Goal: Task Accomplishment & Management: Use online tool/utility

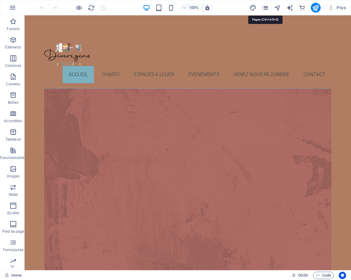
click at [263, 7] on icon "pages" at bounding box center [265, 7] width 7 height 7
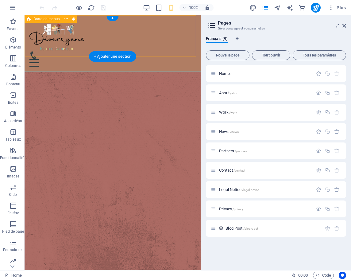
click at [148, 40] on div "Accueil CHARTE ESPACES A LOUER EVENEMENTS VENEZ NOUS REJOINDRE Contact" at bounding box center [113, 43] width 176 height 56
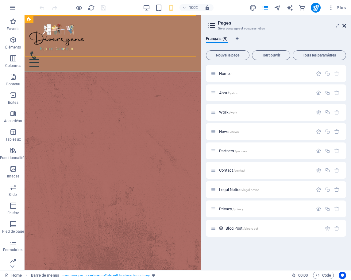
click at [345, 26] on icon at bounding box center [344, 25] width 4 height 5
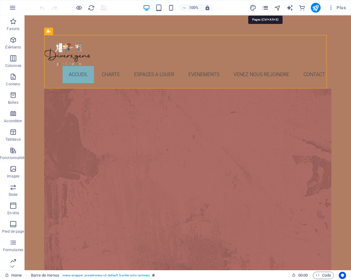
click at [264, 7] on icon "pages" at bounding box center [265, 7] width 7 height 7
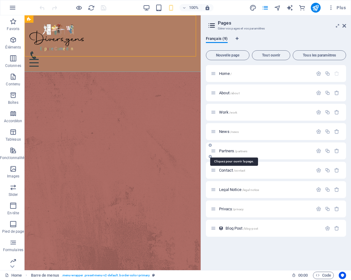
click at [224, 151] on span "Partners /partners" at bounding box center [233, 150] width 28 height 5
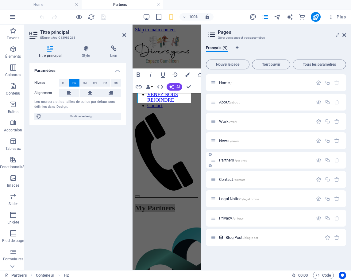
click at [226, 161] on span "Partners /partners" at bounding box center [233, 160] width 28 height 5
click at [227, 161] on span "Partners /partners" at bounding box center [233, 160] width 28 height 5
click at [51, 56] on h4 "Titre principal" at bounding box center [51, 51] width 44 height 13
click at [222, 157] on div "Partners /partners" at bounding box center [262, 159] width 102 height 7
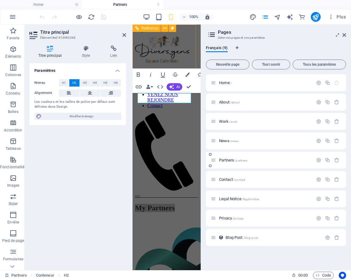
click at [223, 160] on span "Partners /partners" at bounding box center [233, 160] width 28 height 5
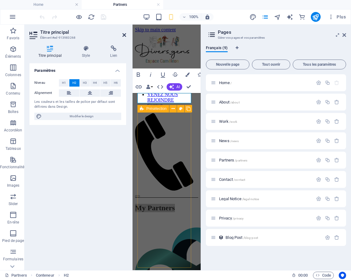
click at [124, 33] on icon at bounding box center [124, 35] width 4 height 5
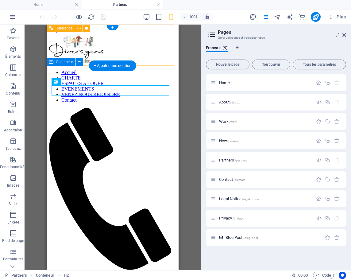
click at [57, 62] on span "Conteneur" at bounding box center [64, 62] width 17 height 4
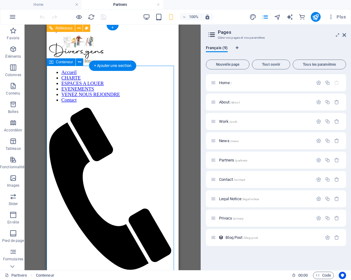
click at [57, 62] on span "Conteneur" at bounding box center [64, 62] width 17 height 4
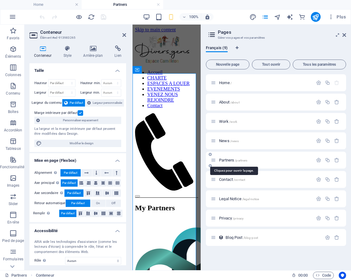
click at [226, 159] on span "Partners /partners" at bounding box center [233, 160] width 28 height 5
drag, startPoint x: 226, startPoint y: 159, endPoint x: 202, endPoint y: 159, distance: 23.9
click at [222, 159] on span "Partners /partners" at bounding box center [233, 160] width 28 height 5
click at [343, 34] on icon at bounding box center [344, 35] width 4 height 5
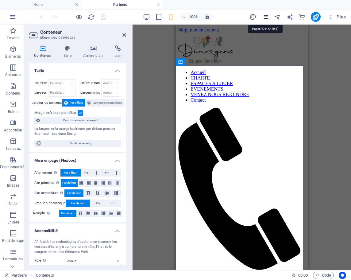
click at [264, 16] on icon "pages" at bounding box center [265, 16] width 7 height 7
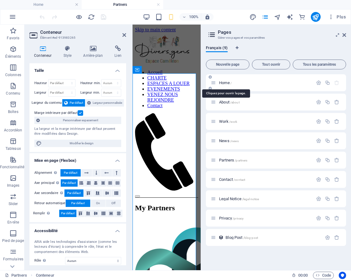
click at [227, 81] on span "Home /" at bounding box center [225, 82] width 13 height 5
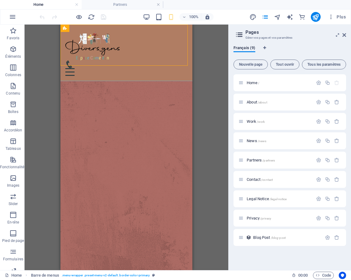
drag, startPoint x: 201, startPoint y: 59, endPoint x: 273, endPoint y: 59, distance: 72.1
click at [273, 59] on aside "Pages Gérer vos pages et vos paramètres Français (9) Nouvelle page Tout ouvrir …" at bounding box center [289, 147] width 123 height 245
click at [72, 29] on span "Barre de menus" at bounding box center [82, 28] width 26 height 4
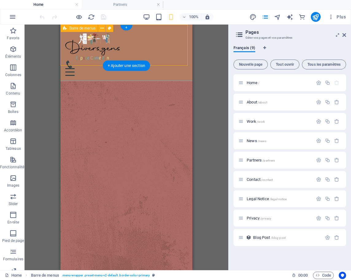
select select "header"
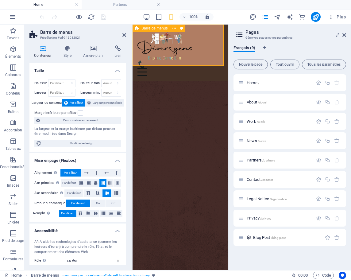
click at [148, 28] on span "Barre de menus" at bounding box center [154, 28] width 26 height 4
click at [175, 28] on icon at bounding box center [173, 28] width 3 height 6
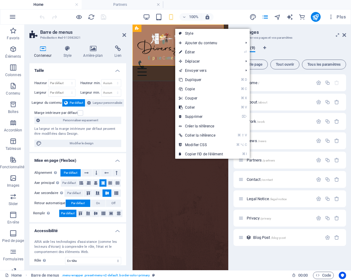
click at [38, 49] on icon at bounding box center [42, 48] width 27 height 6
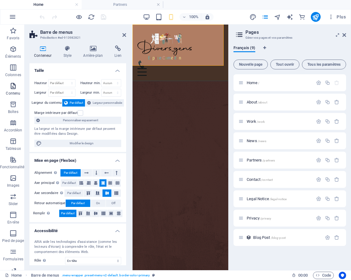
click at [13, 87] on icon "button" at bounding box center [13, 85] width 7 height 7
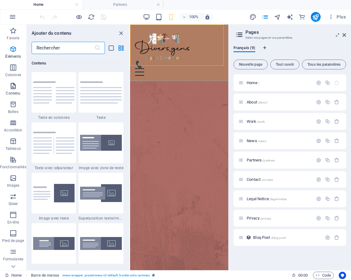
scroll to position [1073, 0]
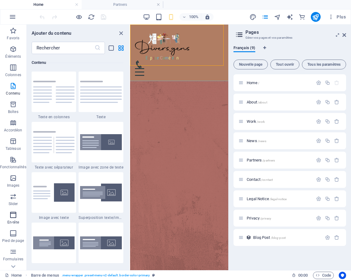
click at [14, 220] on p "En-tête" at bounding box center [13, 222] width 12 height 5
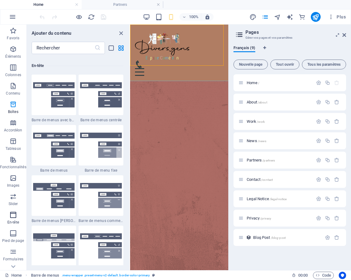
scroll to position [3694, 0]
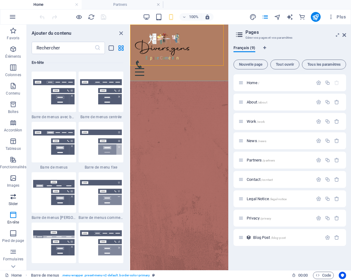
drag, startPoint x: 15, startPoint y: 220, endPoint x: 23, endPoint y: 199, distance: 23.0
click at [17, 213] on span "En-tête" at bounding box center [13, 218] width 26 height 15
click at [55, 46] on input "text" at bounding box center [63, 48] width 63 height 12
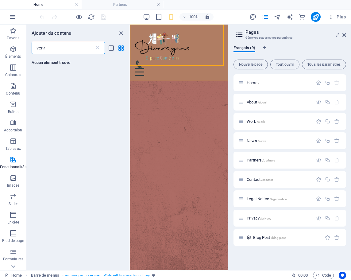
scroll to position [0, 0]
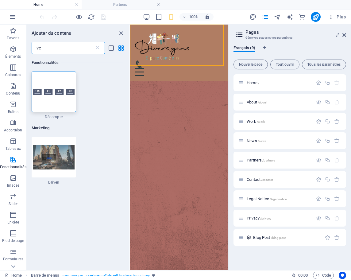
type input "v"
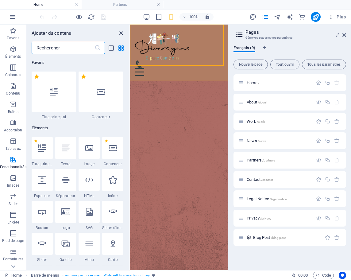
click at [121, 33] on icon "close panel" at bounding box center [121, 33] width 7 height 7
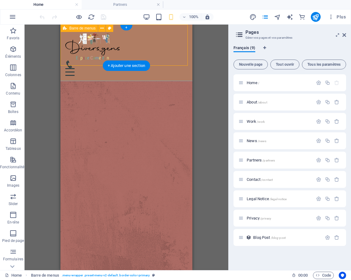
click at [70, 28] on span "Barre de menus" at bounding box center [82, 28] width 26 height 4
select select "header"
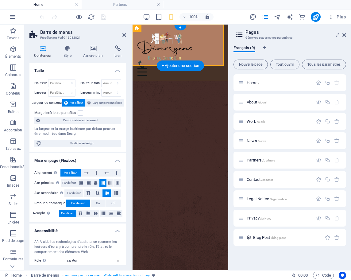
drag, startPoint x: 125, startPoint y: 78, endPoint x: 125, endPoint y: 156, distance: 78.2
click at [125, 156] on div "Taille Hauteur Par défaut px rem % vh vw Hauteur min. Aucun px rem % vh vw Larg…" at bounding box center [77, 164] width 97 height 202
click at [11, 17] on icon "button" at bounding box center [12, 16] width 7 height 7
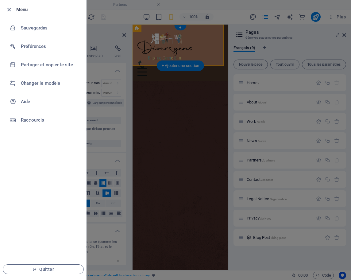
click at [132, 129] on div at bounding box center [175, 140] width 351 height 280
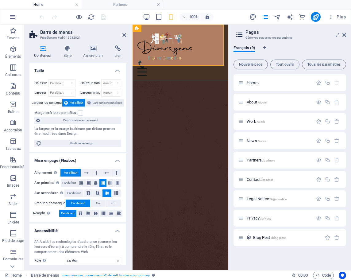
click at [262, 37] on h3 "Gérer vos pages et vos paramètres" at bounding box center [289, 38] width 88 height 6
click at [254, 33] on h2 "Pages" at bounding box center [295, 32] width 101 height 6
click at [318, 160] on icon "button" at bounding box center [318, 159] width 5 height 5
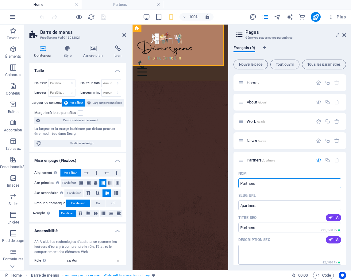
drag, startPoint x: 256, startPoint y: 184, endPoint x: 229, endPoint y: 184, distance: 27.0
click at [229, 184] on aside "Pages Gérer vos pages et vos paramètres Français (9) Nouvelle page Tout ouvrir …" at bounding box center [289, 147] width 123 height 245
type input "Tarif"
type input "/tarif"
type input "Tarif"
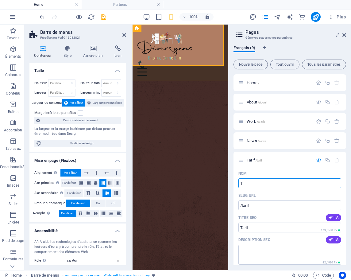
type input "T"
type input "/t"
type input "T"
type input "TA"
type input "/ta"
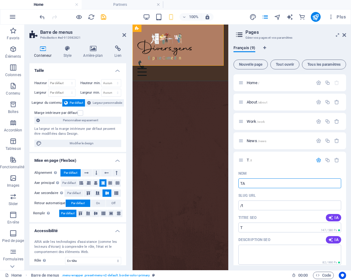
type input "TA"
type input "TARIFS"
type input "/tarifs"
type input "TARIFS"
click at [292, 170] on div "Nom" at bounding box center [289, 173] width 103 height 10
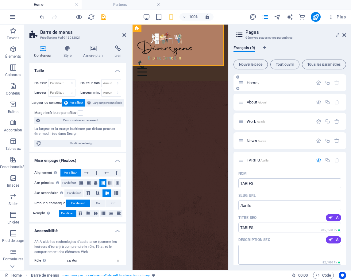
click at [256, 83] on span "Home /" at bounding box center [253, 82] width 13 height 5
click at [317, 85] on icon "button" at bounding box center [318, 82] width 5 height 5
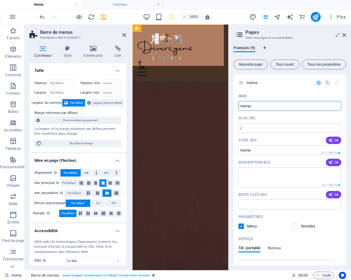
drag, startPoint x: 258, startPoint y: 106, endPoint x: 231, endPoint y: 104, distance: 27.1
click at [231, 104] on div "Français (9) Nouvelle page Tout ouvrir Tous les paramètres Home / Nom Home ​ SL…" at bounding box center [290, 154] width 122 height 229
click at [103, 18] on icon "save" at bounding box center [103, 16] width 7 height 7
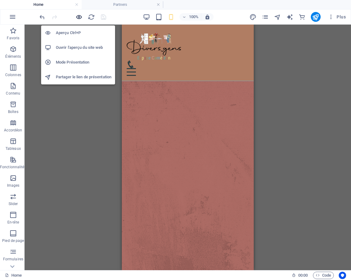
click at [77, 16] on icon "button" at bounding box center [78, 16] width 7 height 7
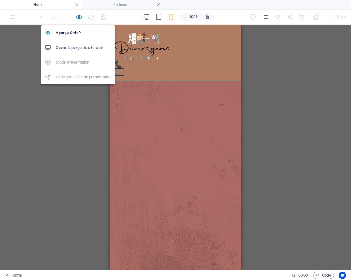
click at [76, 45] on h6 "Ouvrir l'aperçu du site web" at bounding box center [84, 47] width 56 height 7
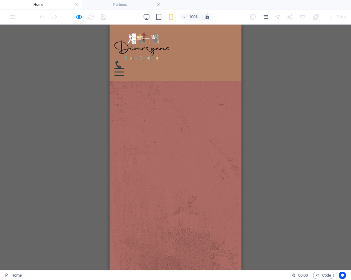
click at [147, 13] on div "100%" at bounding box center [178, 17] width 71 height 10
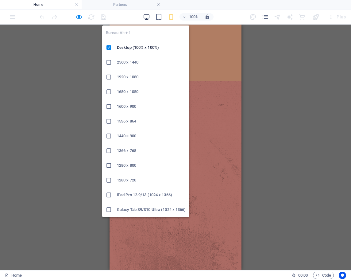
click at [145, 19] on icon "button" at bounding box center [146, 16] width 7 height 7
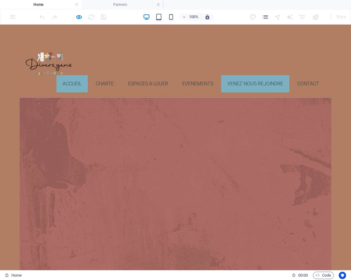
click at [234, 83] on link "VENEZ NOUS REJOINDRE" at bounding box center [255, 83] width 68 height 17
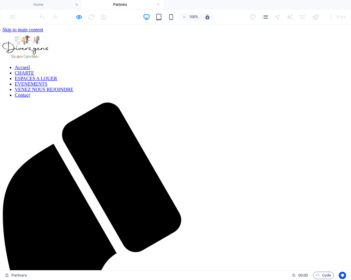
click at [73, 87] on link "VENEZ NOUS REJOINDRE" at bounding box center [44, 89] width 59 height 5
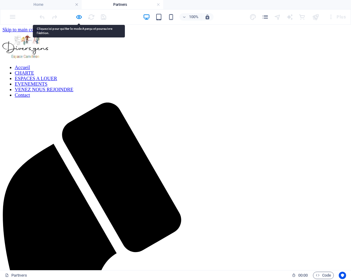
click at [73, 87] on link "VENEZ NOUS REJOINDRE" at bounding box center [44, 89] width 59 height 5
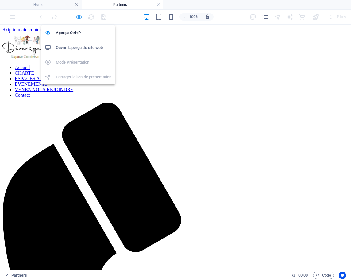
click at [79, 16] on icon "button" at bounding box center [78, 16] width 7 height 7
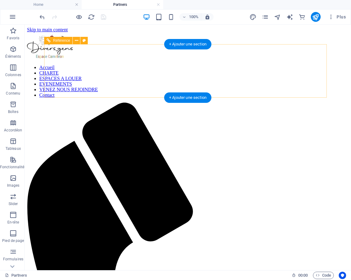
click at [239, 84] on nav "Accueil CHARTE ESPACES A LOUER EVENEMENTS VENEZ NOUS REJOINDRE Contact" at bounding box center [188, 81] width 322 height 33
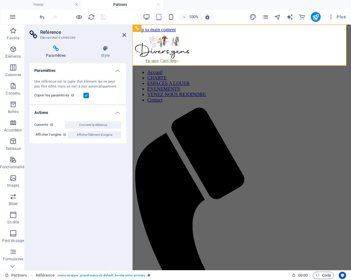
click at [122, 35] on header "Référence Élément #ed-913983289" at bounding box center [77, 33] width 97 height 16
click at [123, 35] on icon at bounding box center [124, 35] width 4 height 5
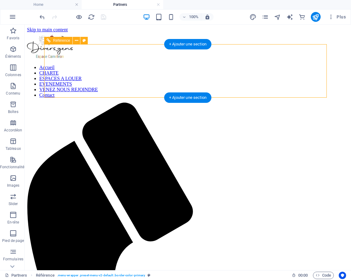
click at [249, 84] on nav "Accueil CHARTE ESPACES A LOUER EVENEMENTS VENEZ NOUS REJOINDRE Contact" at bounding box center [188, 81] width 322 height 33
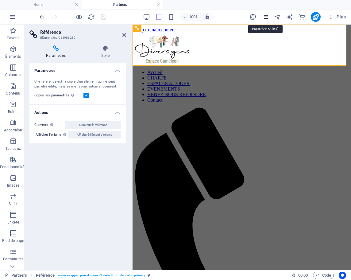
click at [263, 18] on icon "pages" at bounding box center [265, 16] width 7 height 7
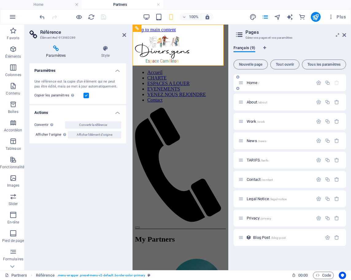
click at [256, 83] on span "Home /" at bounding box center [253, 82] width 13 height 5
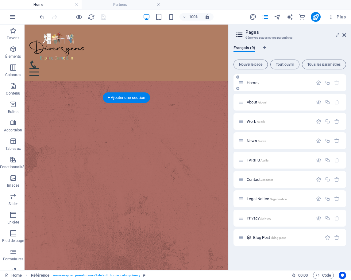
click at [256, 83] on span "Home /" at bounding box center [253, 82] width 13 height 5
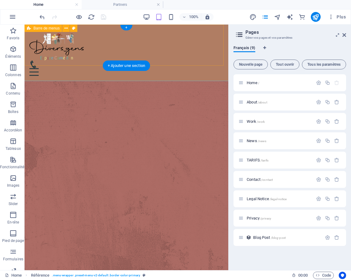
click at [37, 29] on span "Barre de menus" at bounding box center [46, 28] width 26 height 4
select select "header"
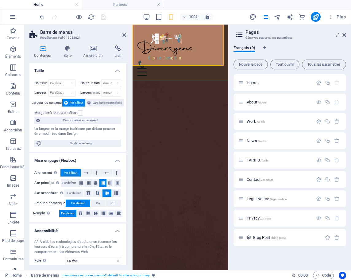
click at [41, 52] on h4 "Conteneur" at bounding box center [43, 51] width 29 height 13
click at [125, 35] on icon at bounding box center [124, 35] width 4 height 5
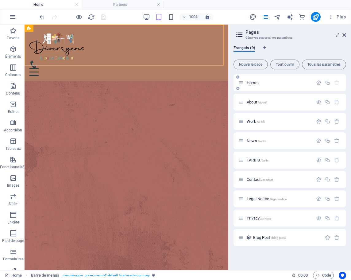
click at [253, 82] on span "Home /" at bounding box center [253, 82] width 13 height 5
click at [251, 83] on span "Home /" at bounding box center [253, 82] width 13 height 5
click at [252, 82] on span "Home /" at bounding box center [253, 82] width 13 height 5
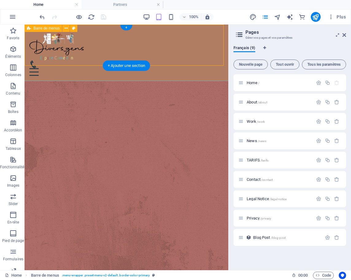
click at [32, 29] on div "Barre de menus" at bounding box center [43, 28] width 37 height 7
drag, startPoint x: 32, startPoint y: 29, endPoint x: 56, endPoint y: 29, distance: 23.9
click at [56, 29] on div "Barre de menus" at bounding box center [43, 28] width 37 height 7
select select "header"
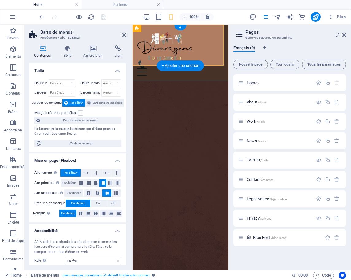
click at [126, 32] on aside "Barre de menus Présélection #ed-913982821 Conteneur Style Arrière-plan Lien Tai…" at bounding box center [79, 147] width 108 height 245
click at [125, 34] on icon at bounding box center [124, 35] width 4 height 5
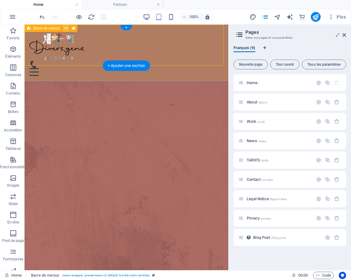
click at [66, 29] on icon at bounding box center [65, 28] width 3 height 6
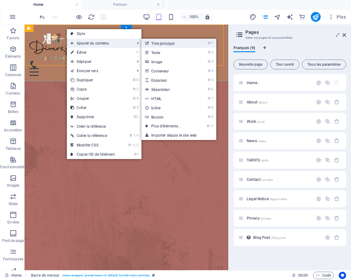
click at [160, 45] on link "⌘ 1 Titre principal" at bounding box center [167, 43] width 52 height 9
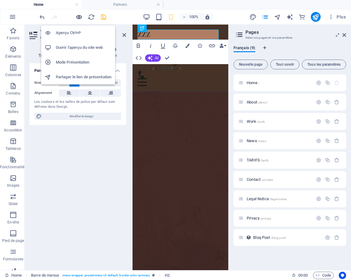
click at [79, 19] on icon "button" at bounding box center [78, 16] width 7 height 7
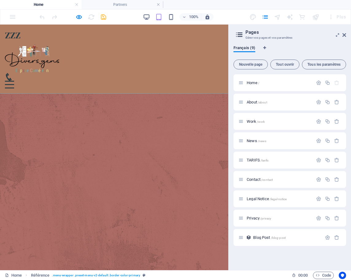
click at [140, 74] on header "ZZZ Accueil CHARTE ESPACES A LOUER EVENEMENTS VENEZ NOUS REJOINDRE Contact" at bounding box center [114, 59] width 228 height 69
click at [254, 83] on span "Home /" at bounding box center [253, 82] width 13 height 5
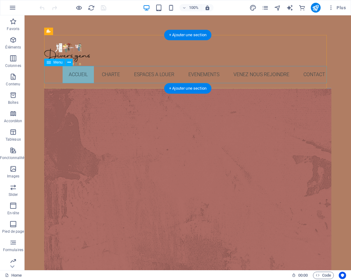
click at [248, 78] on nav "Accueil CHARTE ESPACES A LOUER EVENEMENTS VENEZ NOUS REJOINDRE Contact" at bounding box center [187, 74] width 287 height 17
click at [246, 77] on nav "Accueil CHARTE ESPACES A LOUER EVENEMENTS VENEZ NOUS REJOINDRE Contact" at bounding box center [187, 74] width 287 height 17
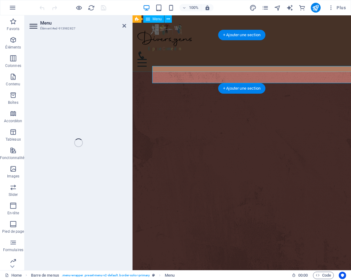
select select
select select "1"
select select
select select "2"
select select
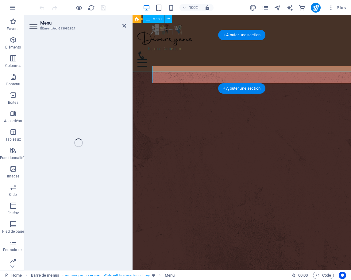
select select "3"
select select
select select "4"
select select
select select "5"
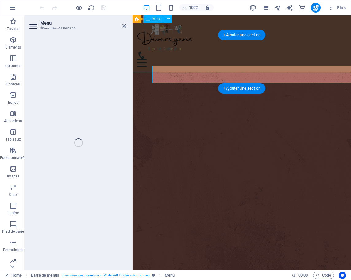
select select
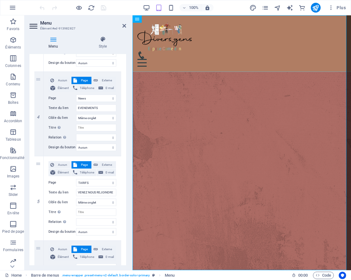
scroll to position [300, 0]
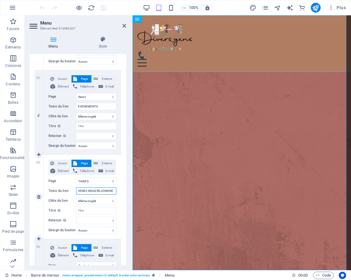
click at [82, 190] on input "VENEZ NOUS REJOINDRE" at bounding box center [96, 190] width 40 height 7
drag, startPoint x: 79, startPoint y: 191, endPoint x: 122, endPoint y: 192, distance: 43.6
click at [122, 192] on div "1 Aucun Page Externe Élément Téléphone E-mail Page Home About Work News TARIFS …" at bounding box center [77, 70] width 97 height 516
type input "TA"
select select
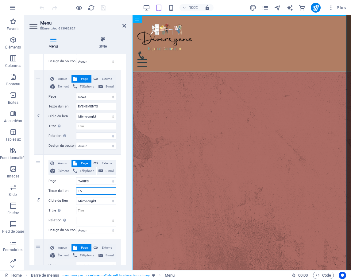
select select
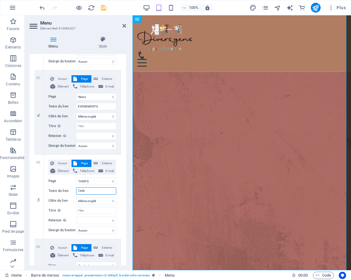
type input "TARIF"
select select
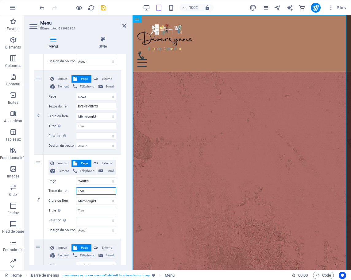
select select
type input "TARIFS"
select select
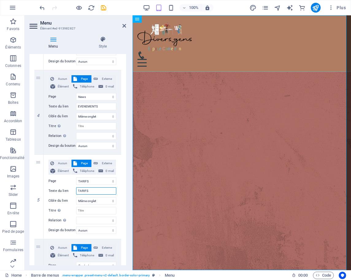
select select
type input "TARIFS"
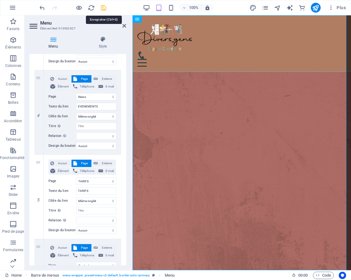
click at [103, 10] on icon "save" at bounding box center [103, 7] width 7 height 7
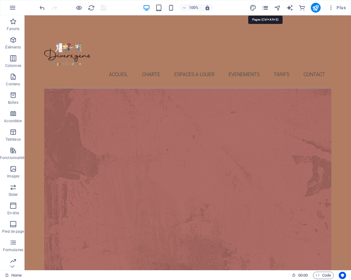
click at [263, 8] on icon "pages" at bounding box center [265, 7] width 7 height 7
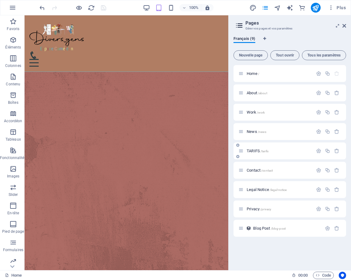
click at [248, 151] on span "TARIFS /tarifs" at bounding box center [258, 150] width 22 height 5
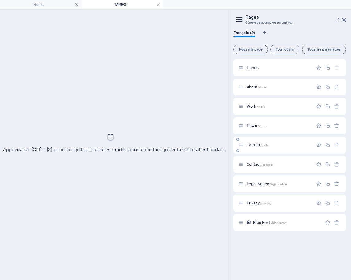
click at [248, 151] on div "TARIFS /tarifs" at bounding box center [289, 145] width 113 height 17
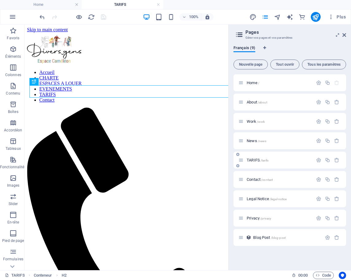
scroll to position [0, 0]
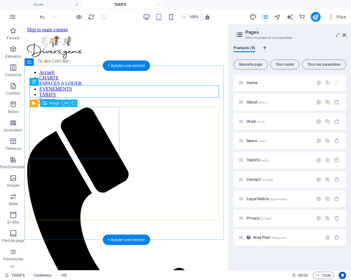
click at [67, 104] on icon at bounding box center [65, 103] width 3 height 6
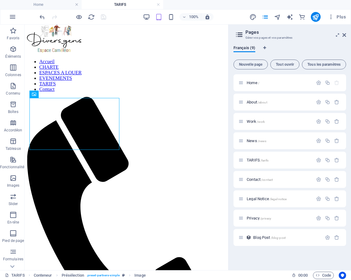
scroll to position [9, 0]
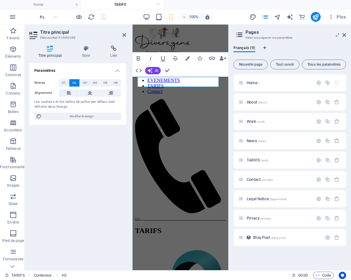
click at [107, 149] on div "Paramètres Niveau H1 H2 H3 H4 H5 H6 Alignement Les couleurs et les tailles de p…" at bounding box center [77, 164] width 97 height 202
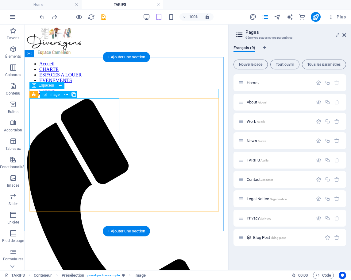
click at [55, 96] on span "Image" at bounding box center [54, 95] width 10 height 4
click at [45, 94] on icon at bounding box center [45, 94] width 4 height 7
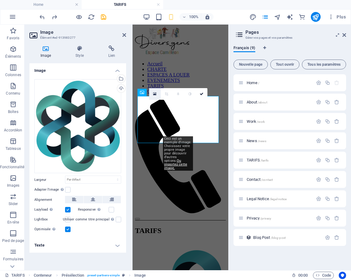
click at [155, 95] on icon at bounding box center [154, 94] width 3 height 4
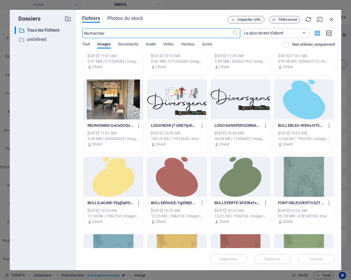
scroll to position [521, 0]
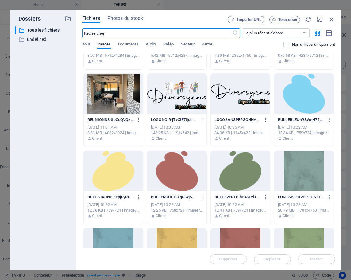
click at [305, 178] on div at bounding box center [303, 171] width 59 height 40
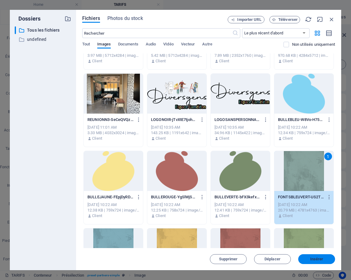
click at [310, 258] on span "Insérer" at bounding box center [316, 259] width 13 height 4
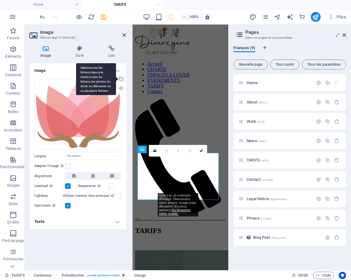
click at [123, 81] on div "Sélectionnez les fichiers depuis le Gestionnaire de fichiers, les photos du sto…" at bounding box center [120, 79] width 9 height 9
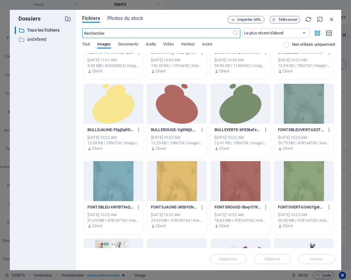
scroll to position [604, 0]
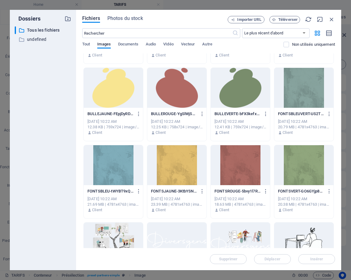
click at [231, 168] on div at bounding box center [240, 165] width 59 height 40
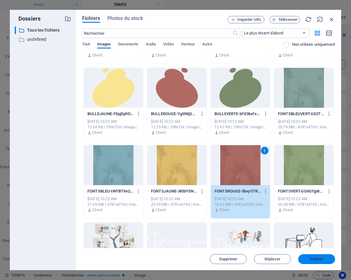
click at [315, 259] on span "Insérer" at bounding box center [316, 259] width 13 height 4
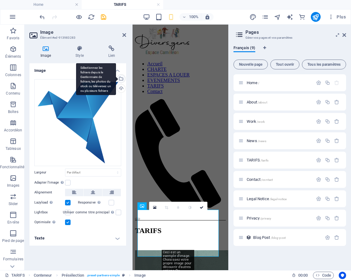
click at [116, 77] on div "Sélectionnez les fichiers depuis le Gestionnaire de fichiers, les photos du sto…" at bounding box center [96, 79] width 40 height 32
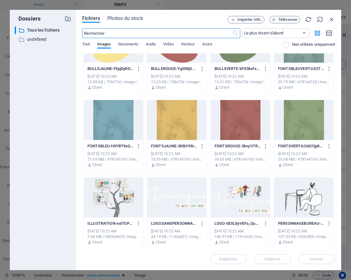
scroll to position [654, 0]
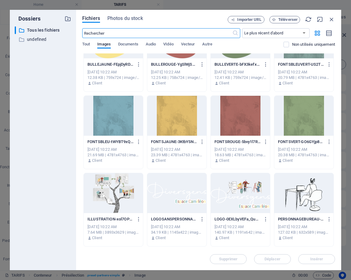
click at [166, 117] on div at bounding box center [176, 116] width 59 height 40
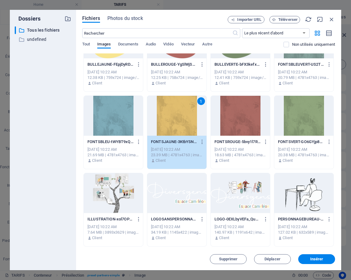
click at [166, 117] on div "1" at bounding box center [176, 116] width 59 height 40
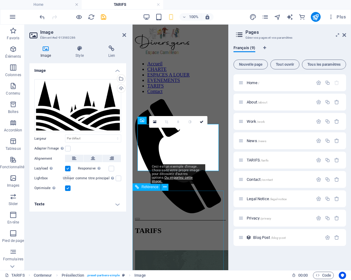
scroll to position [151, 0]
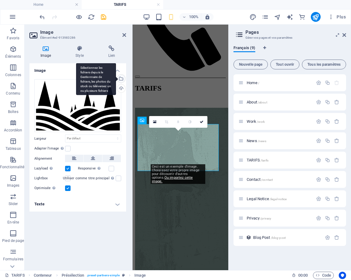
click at [116, 78] on div "Sélectionnez les fichiers depuis le Gestionnaire de fichiers, les photos du sto…" at bounding box center [96, 79] width 40 height 32
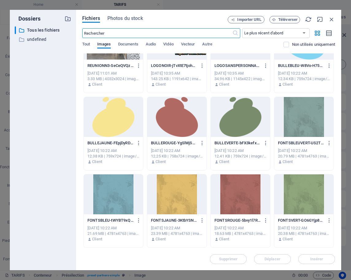
scroll to position [577, 0]
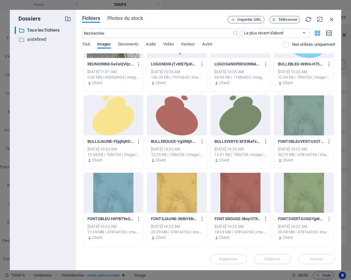
click at [302, 203] on div at bounding box center [303, 193] width 59 height 40
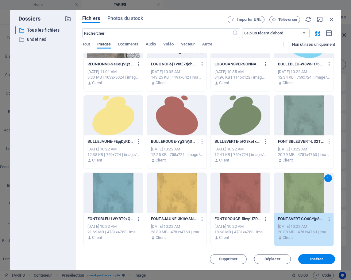
click at [302, 203] on div "1" at bounding box center [303, 193] width 59 height 40
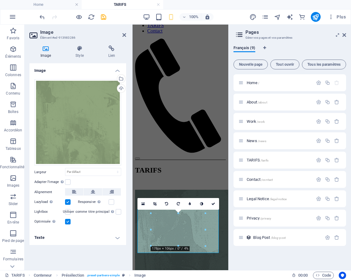
scroll to position [42, 0]
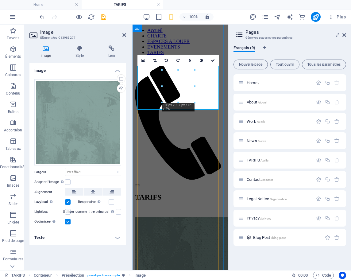
drag, startPoint x: 162, startPoint y: 70, endPoint x: 157, endPoint y: 70, distance: 5.2
click at [157, 66] on div "16:10 16:9 4:3 1:1 1:2 0" at bounding box center [178, 61] width 82 height 12
click at [155, 60] on icon at bounding box center [154, 61] width 3 height 4
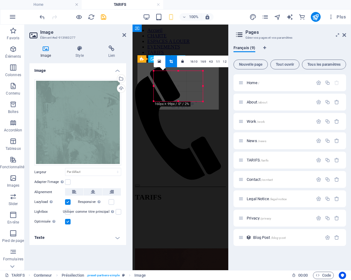
drag, startPoint x: 161, startPoint y: 87, endPoint x: 144, endPoint y: 79, distance: 18.5
click at [144, 79] on div "H2 Conteneur Image Présélection Présélection Image Espaceur Référence Image Ima…" at bounding box center [181, 126] width 96 height 287
click at [156, 62] on link at bounding box center [159, 62] width 12 height 12
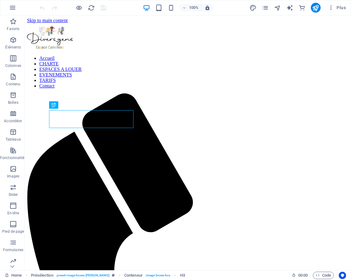
scroll to position [487, 0]
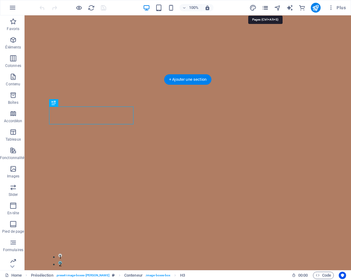
click at [267, 8] on icon "pages" at bounding box center [265, 7] width 7 height 7
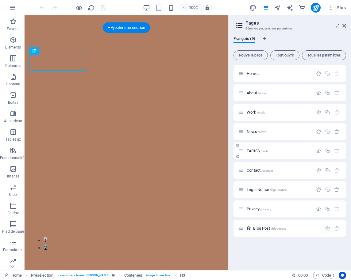
click at [254, 151] on span "TARIFS /tarifs" at bounding box center [258, 150] width 22 height 5
click at [254, 151] on div "Home / About /about Work /work News /news TARIFS /tarifs Contact /contact Legal…" at bounding box center [289, 150] width 113 height 171
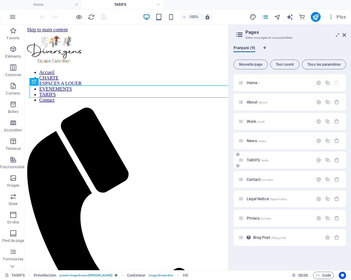
scroll to position [0, 0]
click at [252, 83] on span "Home /" at bounding box center [253, 82] width 13 height 5
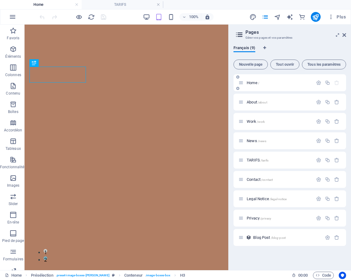
click at [245, 82] on div "Home /" at bounding box center [279, 83] width 68 height 4
click at [255, 83] on span "Home /" at bounding box center [253, 82] width 13 height 5
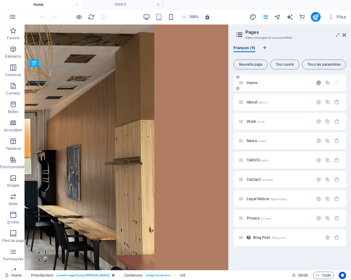
click at [320, 83] on icon "button" at bounding box center [318, 82] width 5 height 5
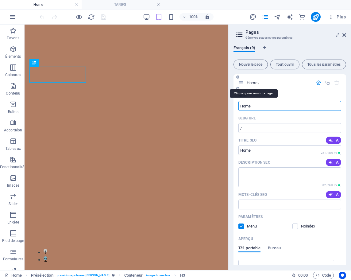
click at [251, 82] on span "Home /" at bounding box center [253, 82] width 13 height 5
click at [246, 83] on div "Home /" at bounding box center [279, 83] width 68 height 4
click at [327, 83] on icon "button" at bounding box center [327, 82] width 5 height 5
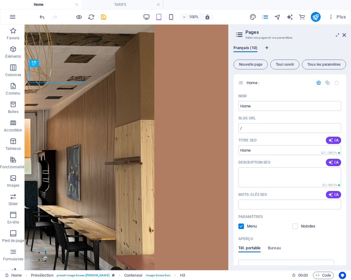
click at [346, 34] on aside "Pages Gérer vos pages et vos paramètres Français (10) Nouvelle page Tout ouvrir…" at bounding box center [289, 147] width 123 height 245
click at [344, 35] on icon at bounding box center [344, 35] width 4 height 5
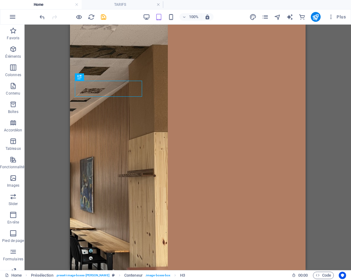
drag, startPoint x: 334, startPoint y: 67, endPoint x: 330, endPoint y: 40, distance: 27.2
click at [330, 40] on div "Glissez et déposez l'élément de votre choix pour remplacer le contenu existant.…" at bounding box center [188, 147] width 326 height 245
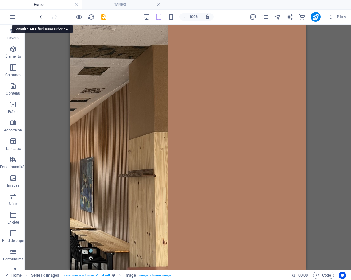
click at [43, 18] on icon "undo" at bounding box center [42, 16] width 7 height 7
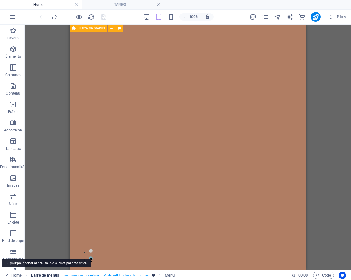
click at [40, 277] on span "Barre de menus" at bounding box center [45, 275] width 28 height 7
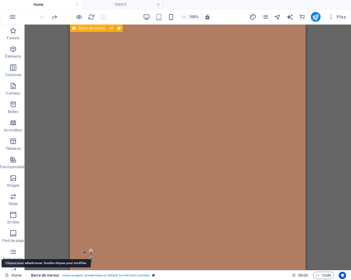
click at [40, 277] on span "Barre de menus" at bounding box center [45, 275] width 28 height 7
select select "header"
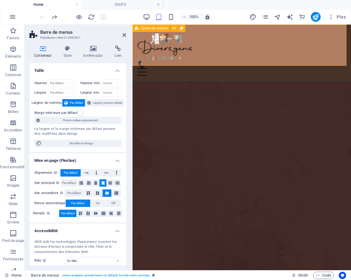
click at [238, 61] on div "Accueil CHARTE ESPACES A LOUER EVENEMENTS TARIFS Contact" at bounding box center [242, 53] width 218 height 56
click at [125, 34] on icon at bounding box center [124, 35] width 4 height 5
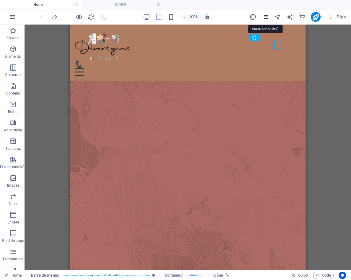
click at [264, 15] on icon "pages" at bounding box center [265, 16] width 7 height 7
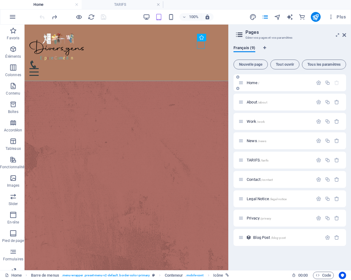
click at [243, 87] on div "Home /" at bounding box center [289, 82] width 113 height 17
click at [241, 85] on icon at bounding box center [240, 82] width 5 height 5
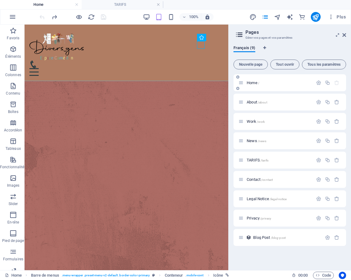
click at [241, 85] on icon at bounding box center [240, 82] width 5 height 5
click at [344, 34] on icon at bounding box center [344, 35] width 4 height 5
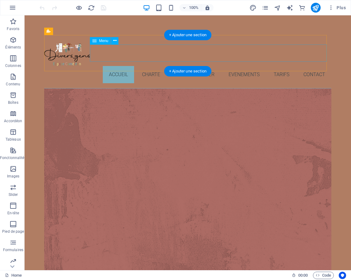
click at [277, 66] on nav "Accueil CHARTE ESPACES A LOUER EVENEMENTS TARIFS Contact" at bounding box center [187, 74] width 287 height 17
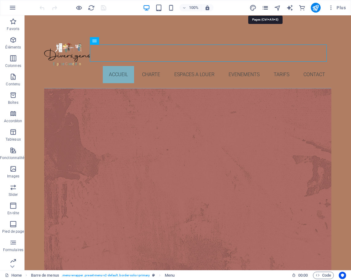
click at [267, 7] on icon "pages" at bounding box center [265, 7] width 7 height 7
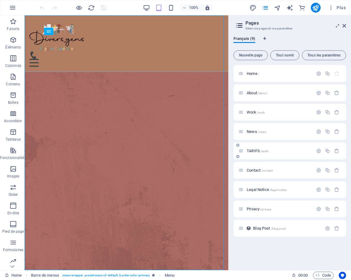
click at [254, 149] on span "TARIFS /tarifs" at bounding box center [258, 150] width 22 height 5
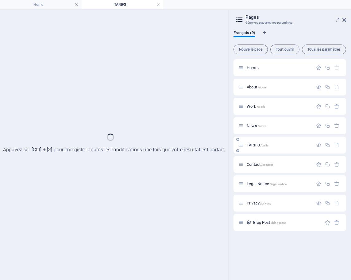
click at [254, 149] on div "Home / About /about Work /work News /news TARIFS /tarifs Contact /contact Legal…" at bounding box center [289, 144] width 113 height 171
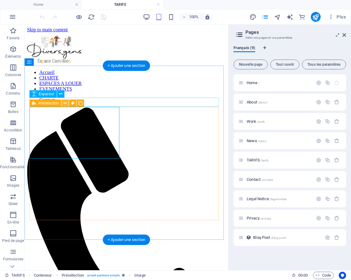
click at [67, 103] on button at bounding box center [64, 102] width 7 height 7
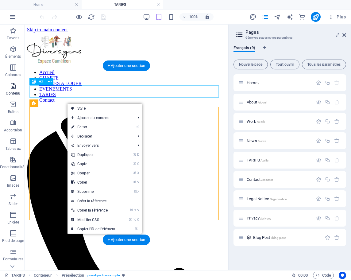
click at [17, 90] on span "Contenu" at bounding box center [13, 89] width 26 height 15
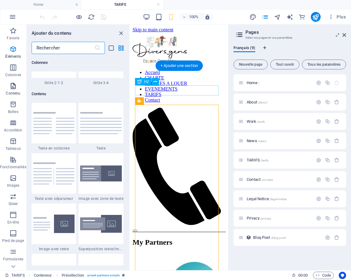
scroll to position [1073, 0]
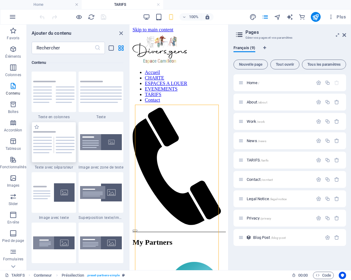
click at [55, 141] on img at bounding box center [54, 142] width 42 height 22
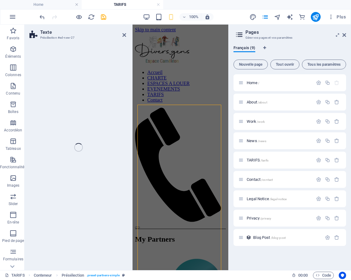
scroll to position [291, 0]
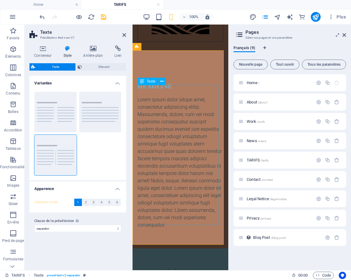
click at [167, 222] on div "Lorem ipsum dolor sitope amet, consectetur adipisicing elitip. Massumenda, dolo…" at bounding box center [180, 162] width 86 height 133
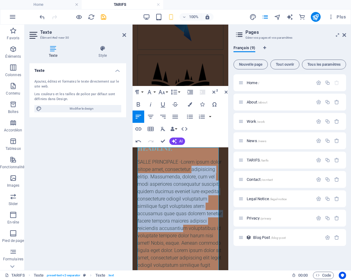
drag, startPoint x: 200, startPoint y: 227, endPoint x: 130, endPoint y: 162, distance: 95.5
click at [133, 162] on html "Skip to main content Accueil CHARTE ESPACES A LOUER EVENEMENTS TARIFS Contact M…" at bounding box center [181, 115] width 96 height 638
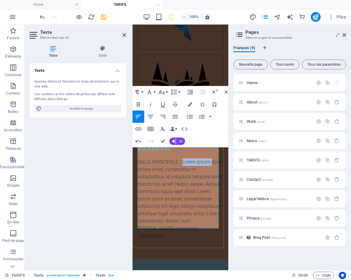
drag, startPoint x: 213, startPoint y: 152, endPoint x: 183, endPoint y: 152, distance: 29.8
click at [183, 158] on p "SALLE PRINCIPALE - Lorem ipsum dolor sitope amet, consectetur m voluptatibus id…" at bounding box center [180, 198] width 86 height 81
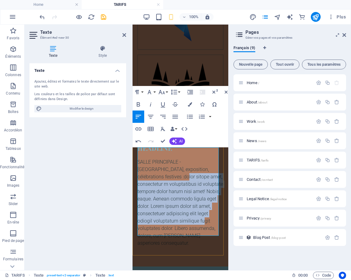
drag, startPoint x: 202, startPoint y: 210, endPoint x: 144, endPoint y: 164, distance: 74.1
click at [144, 164] on p "SALLE PRINCIPALE - Réunion, exposition, célébrations festives : dolor sitope am…" at bounding box center [180, 202] width 86 height 88
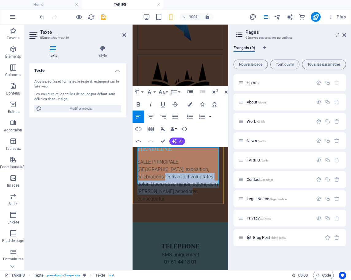
drag, startPoint x: 169, startPoint y: 182, endPoint x: 208, endPoint y: 159, distance: 45.7
click at [208, 159] on p "SALLE PRINCIPALE - Réunion, exposition, célébrations festives :git voluptates d…" at bounding box center [180, 180] width 86 height 44
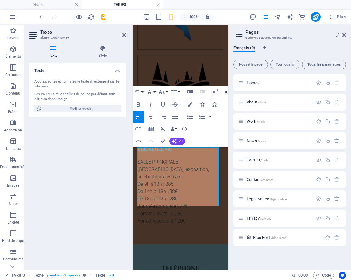
click at [225, 93] on icon "button" at bounding box center [227, 93] width 5 height 4
drag, startPoint x: 117, startPoint y: 72, endPoint x: 118, endPoint y: 48, distance: 23.7
click at [118, 48] on div "Texte Style Texte Ajoutez, éditez et formatez le texte directement sur le site …" at bounding box center [77, 155] width 97 height 220
click at [125, 35] on icon at bounding box center [124, 35] width 4 height 5
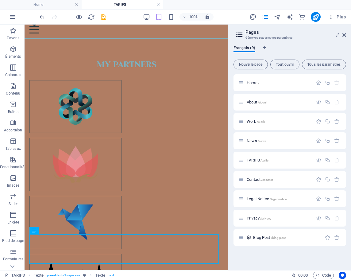
scroll to position [42, 0]
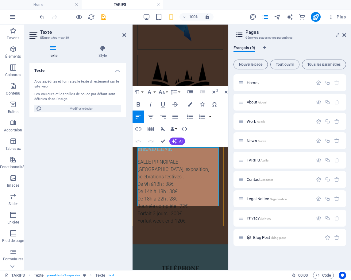
click at [186, 188] on p "De 14h à 18h : 38€" at bounding box center [180, 191] width 86 height 7
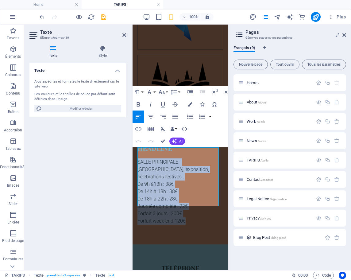
drag, startPoint x: 193, startPoint y: 204, endPoint x: 123, endPoint y: 150, distance: 88.7
click at [133, 150] on html "Skip to main content Accueil CHARTE ESPACES A LOUER EVENEMENTS TARIFS Contact M…" at bounding box center [181, 82] width 96 height 572
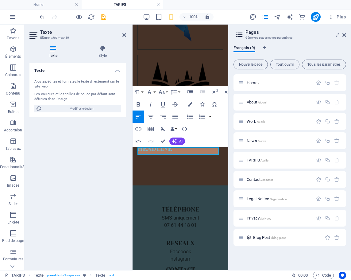
click at [121, 36] on header "Texte Élément #ed-new-30" at bounding box center [77, 33] width 97 height 16
click at [125, 37] on icon at bounding box center [124, 35] width 4 height 5
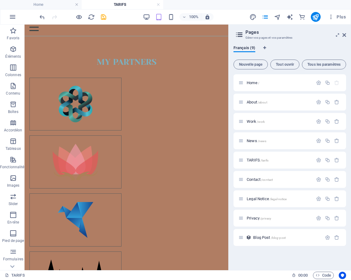
scroll to position [43, 0]
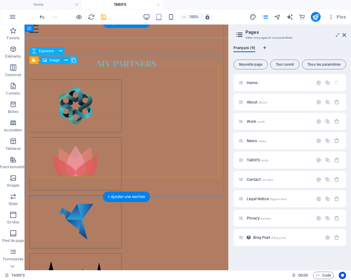
click at [77, 59] on button at bounding box center [73, 59] width 7 height 7
click at [66, 61] on icon at bounding box center [65, 60] width 3 height 6
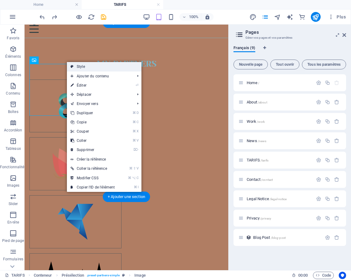
click at [75, 68] on link "Style" at bounding box center [104, 66] width 75 height 9
select select "16/9"
select select "rem"
select select "px"
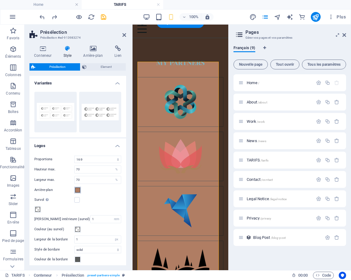
click at [79, 190] on span at bounding box center [77, 189] width 5 height 5
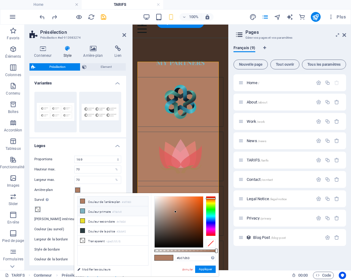
click at [88, 212] on li "Couleur primaire #7bb1c0" at bounding box center [113, 211] width 71 height 10
type input "#7bb1c0"
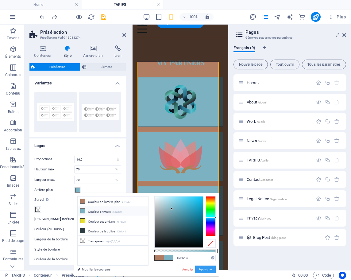
click at [210, 268] on button "Appliquer" at bounding box center [205, 268] width 21 height 7
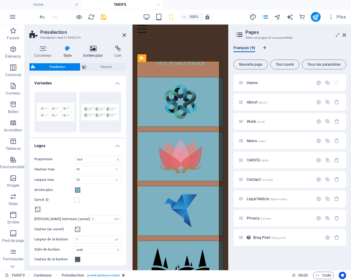
click at [92, 53] on h4 "Arrière-plan" at bounding box center [94, 51] width 31 height 13
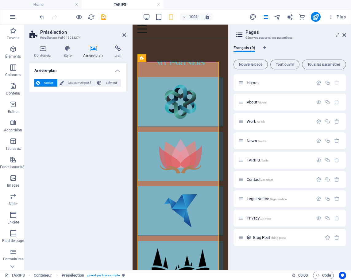
click at [124, 31] on h2 "Présélection" at bounding box center [83, 32] width 86 height 6
click at [124, 34] on icon at bounding box center [124, 35] width 4 height 5
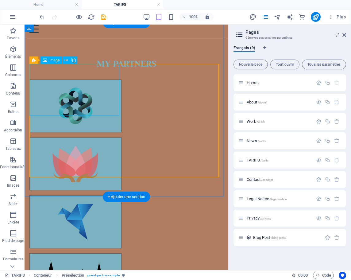
click at [68, 95] on figure at bounding box center [75, 105] width 92 height 53
click at [68, 91] on figure at bounding box center [75, 105] width 92 height 53
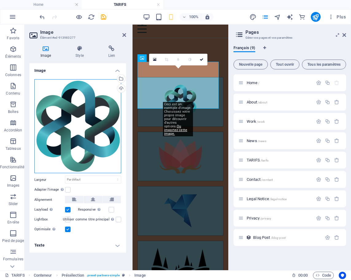
click at [75, 115] on div "Glissez les fichiers ici, cliquez pour choisir les fichiers ou sélectionnez les…" at bounding box center [77, 126] width 87 height 94
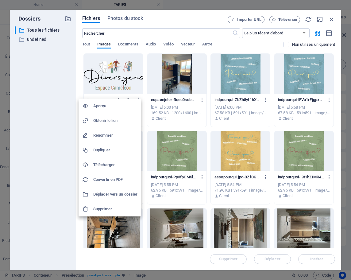
click at [39, 88] on div at bounding box center [175, 140] width 351 height 280
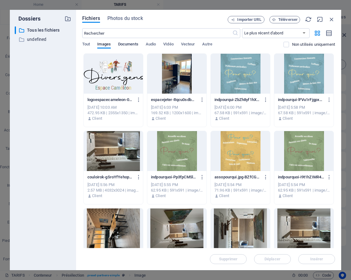
click at [126, 45] on span "Documents" at bounding box center [128, 44] width 20 height 9
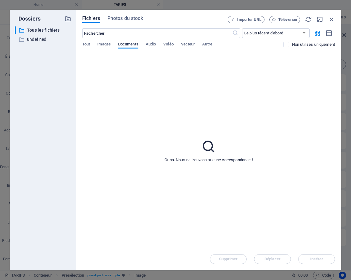
click at [129, 44] on span "Documents" at bounding box center [128, 44] width 20 height 9
click at [108, 45] on span "Images" at bounding box center [103, 44] width 13 height 9
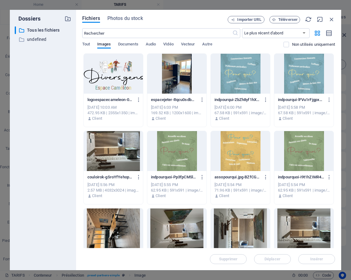
drag, startPoint x: 333, startPoint y: 63, endPoint x: 324, endPoint y: 137, distance: 75.5
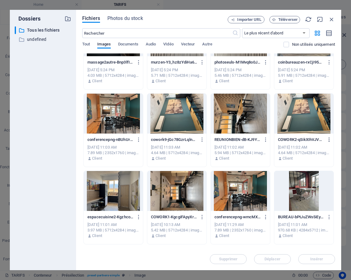
scroll to position [351, 0]
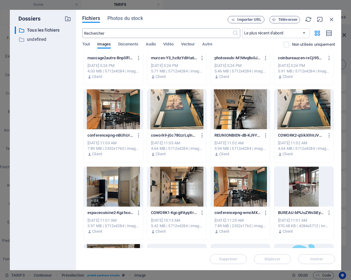
click at [209, 32] on input "text" at bounding box center [157, 33] width 150 height 10
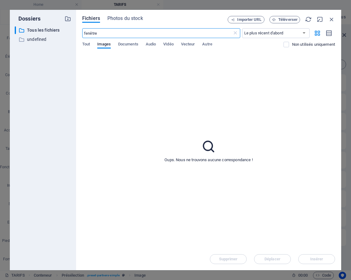
type input "fenêtre"
click at [331, 19] on icon "button" at bounding box center [331, 19] width 7 height 7
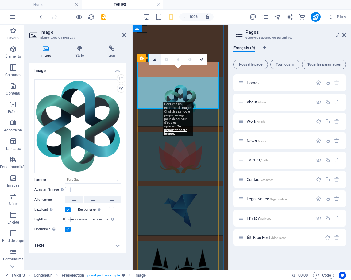
click at [153, 58] on icon at bounding box center [154, 59] width 3 height 4
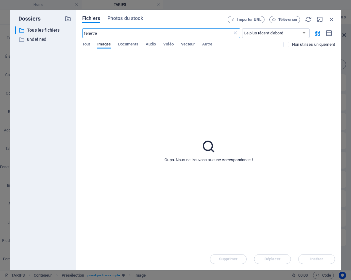
click at [101, 31] on input "fenêtre" at bounding box center [157, 33] width 150 height 10
type input "f"
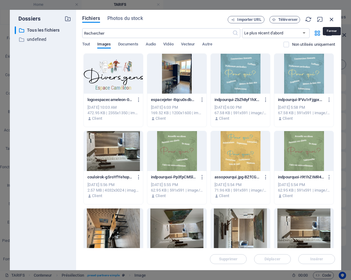
click at [331, 21] on icon "button" at bounding box center [331, 19] width 7 height 7
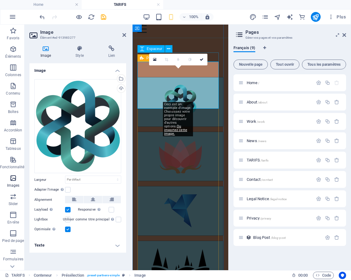
click at [17, 183] on p "Images" at bounding box center [13, 185] width 13 height 5
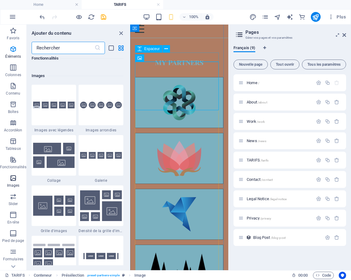
scroll to position [3111, 0]
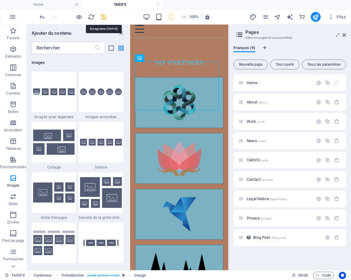
click at [105, 18] on icon "save" at bounding box center [103, 16] width 7 height 7
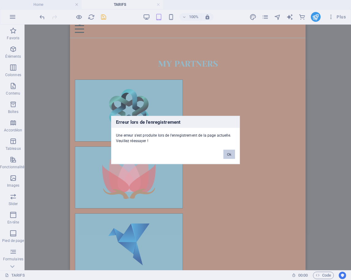
click at [232, 156] on button "Ok" at bounding box center [229, 154] width 12 height 9
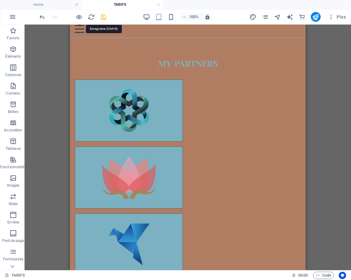
click at [103, 17] on icon "save" at bounding box center [103, 16] width 7 height 7
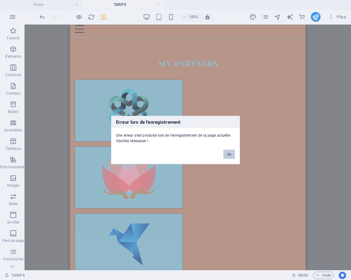
click at [231, 155] on button "Ok" at bounding box center [229, 154] width 12 height 9
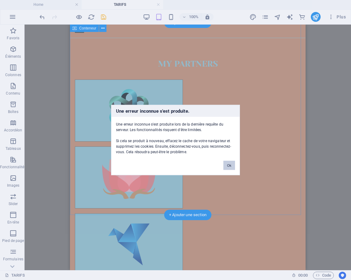
click at [228, 166] on button "Ok" at bounding box center [229, 165] width 12 height 9
click at [231, 163] on button "Ok" at bounding box center [229, 165] width 12 height 9
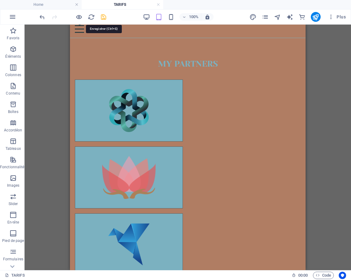
click at [102, 17] on icon "save" at bounding box center [103, 16] width 7 height 7
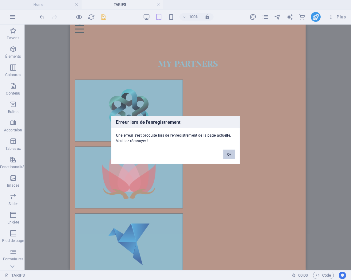
click at [230, 154] on button "Ok" at bounding box center [229, 154] width 12 height 9
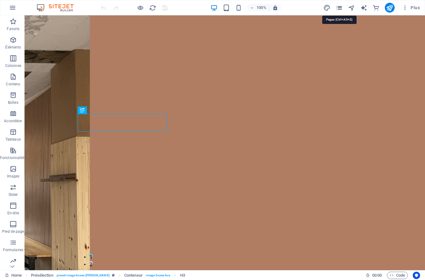
click at [339, 5] on icon "pages" at bounding box center [339, 7] width 7 height 7
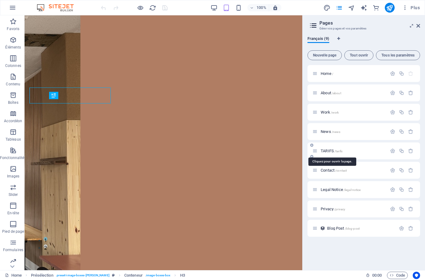
click at [340, 152] on span "/tarifs" at bounding box center [338, 150] width 8 height 3
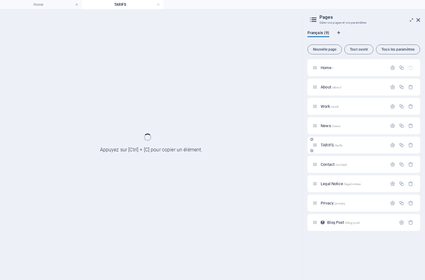
click at [340, 152] on div "TARIFS /tarifs" at bounding box center [363, 145] width 113 height 17
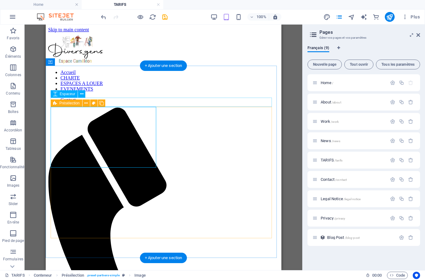
click at [56, 105] on icon at bounding box center [55, 102] width 4 height 7
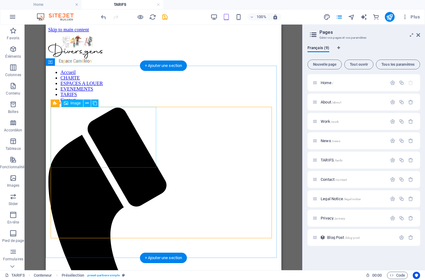
click at [71, 106] on div "Image" at bounding box center [72, 102] width 22 height 7
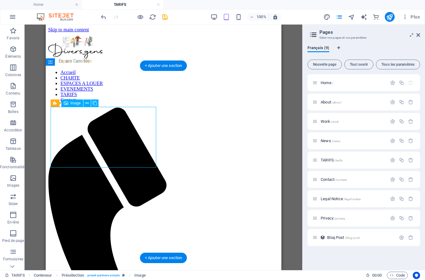
click at [71, 106] on div "Image" at bounding box center [72, 102] width 22 height 7
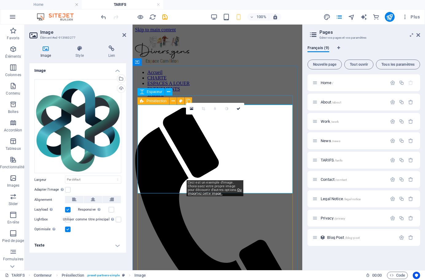
click at [140, 101] on div "Présélection" at bounding box center [153, 100] width 32 height 7
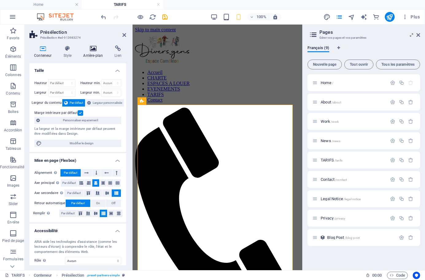
click at [97, 54] on h4 "Arrière-plan" at bounding box center [94, 51] width 31 height 13
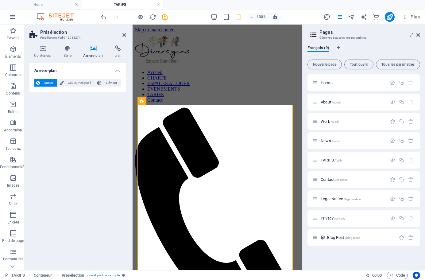
click at [49, 84] on span "Aucun" at bounding box center [49, 82] width 14 height 7
click at [111, 81] on span "Élément" at bounding box center [111, 82] width 16 height 7
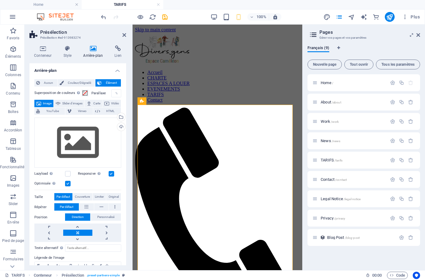
click at [45, 102] on span "Image" at bounding box center [47, 103] width 9 height 7
click at [125, 35] on icon at bounding box center [124, 35] width 4 height 5
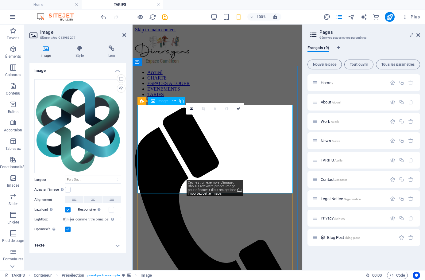
click at [153, 101] on icon at bounding box center [153, 100] width 4 height 7
click at [122, 88] on div "Téléverser" at bounding box center [120, 88] width 9 height 9
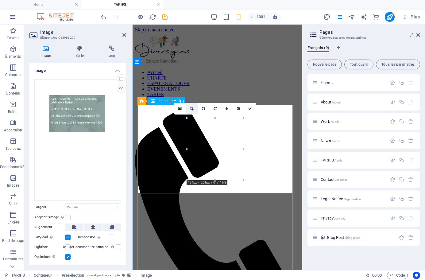
click at [190, 107] on icon at bounding box center [191, 109] width 3 height 4
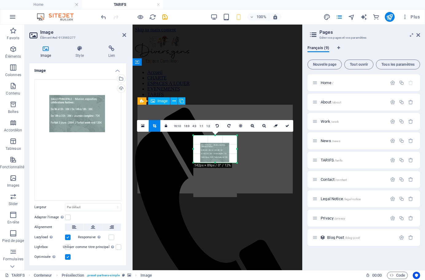
drag, startPoint x: 215, startPoint y: 180, endPoint x: 211, endPoint y: 145, distance: 34.5
click at [211, 145] on div "180 170 160 150 140 130 120 110 100 90 80 70 60 50 40 30 20 10 0 -10 -20 -30 -4…" at bounding box center [215, 148] width 44 height 27
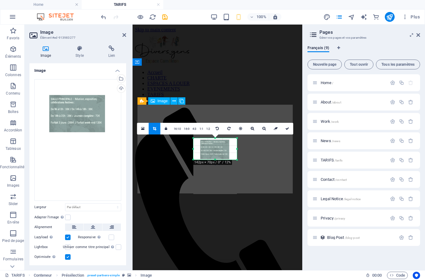
drag, startPoint x: 215, startPoint y: 136, endPoint x: 215, endPoint y: 141, distance: 5.8
click at [215, 141] on div "180 170 160 150 140 130 120 110 100 90 80 70 60 50 40 30 20 10 0 -10 -20 -30 -4…" at bounding box center [215, 148] width 44 height 21
drag, startPoint x: 237, startPoint y: 150, endPoint x: 232, endPoint y: 149, distance: 5.5
click at [232, 149] on div "180 170 160 150 140 130 120 110 100 90 80 70 60 50 40 30 20 10 0 -10 -20 -30 -4…" at bounding box center [215, 148] width 38 height 21
drag, startPoint x: 197, startPoint y: 149, endPoint x: 202, endPoint y: 149, distance: 5.8
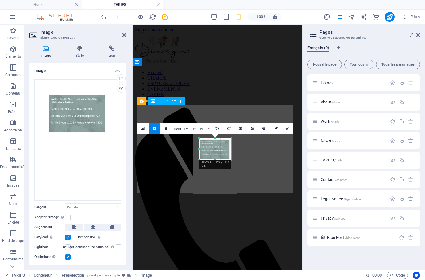
click at [202, 149] on div "180 170 160 150 140 130 120 110 100 90 80 70 60 50 40 30 20 10 0 -10 -20 -30 -4…" at bounding box center [215, 148] width 32 height 21
type input "105"
select select "px"
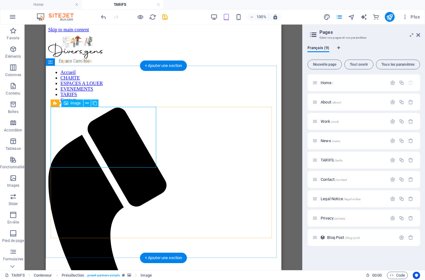
select select "px"
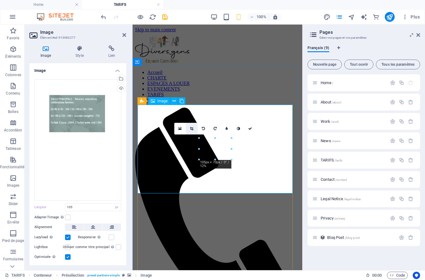
click at [193, 127] on icon at bounding box center [191, 129] width 3 height 4
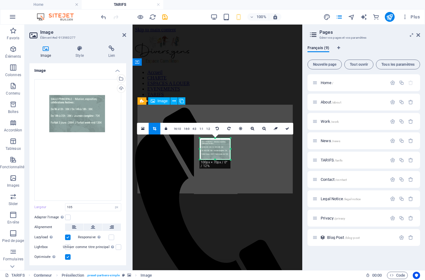
click at [229, 148] on div "180 170 160 150 140 130 120 110 100 90 80 70 60 50 40 30 20 10 0 -10 -20 -30 -4…" at bounding box center [215, 148] width 31 height 21
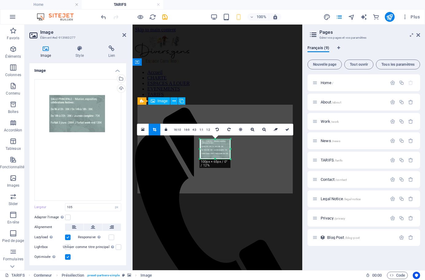
click at [214, 138] on div at bounding box center [215, 139] width 31 height 2
click at [215, 158] on div at bounding box center [215, 159] width 31 height 2
click at [201, 148] on div at bounding box center [200, 148] width 2 height 19
click at [230, 149] on div at bounding box center [230, 148] width 2 height 19
type input "95"
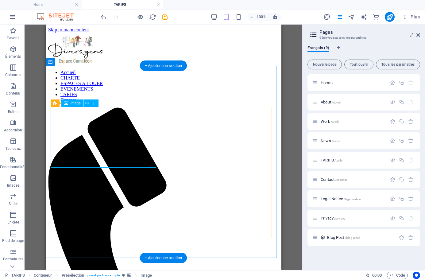
select select "px"
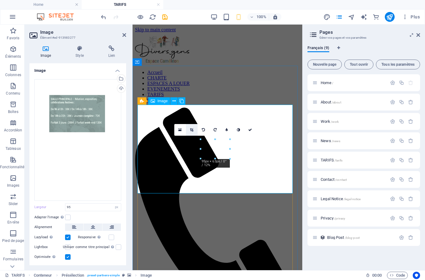
click at [194, 131] on link at bounding box center [192, 130] width 12 height 12
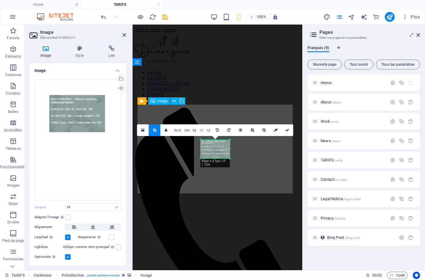
click at [214, 140] on div at bounding box center [215, 139] width 29 height 2
click at [201, 149] on div at bounding box center [201, 149] width 2 height 19
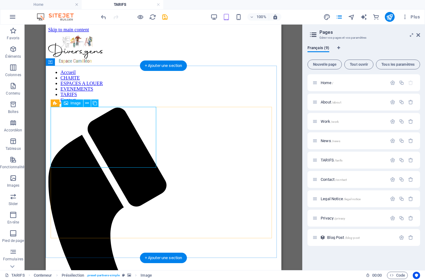
select select "px"
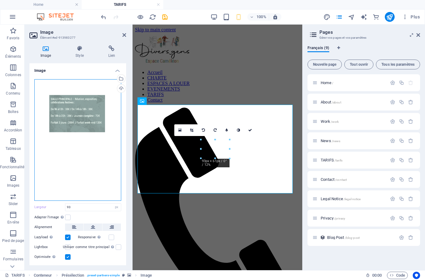
click at [86, 115] on div "Glissez les fichiers ici, cliquez pour choisir les fichiers ou sélectionnez les…" at bounding box center [77, 139] width 87 height 121
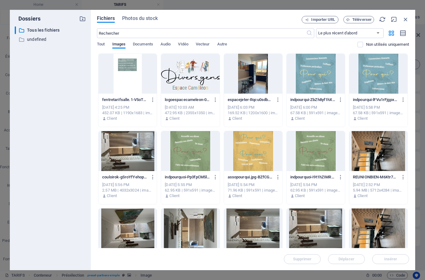
click at [127, 70] on div at bounding box center [127, 74] width 58 height 40
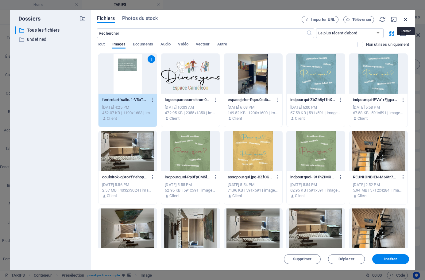
click at [351, 21] on icon "button" at bounding box center [405, 19] width 7 height 7
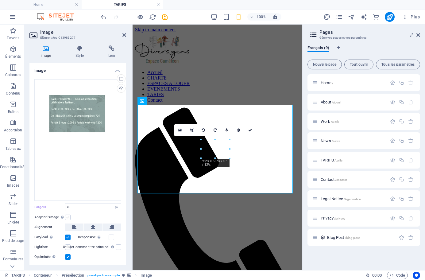
click at [67, 214] on label at bounding box center [68, 217] width 6 height 6
click at [0, 0] on input "Adapter l'image Adapter automatiquement l'image à une largeur et une hauteur fi…" at bounding box center [0, 0] width 0 height 0
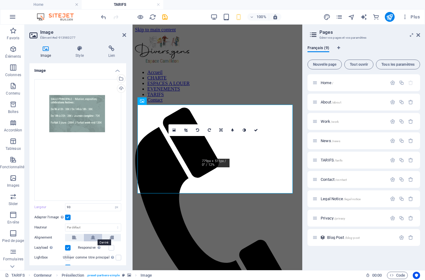
click at [90, 238] on button at bounding box center [93, 237] width 18 height 7
drag, startPoint x: 125, startPoint y: 208, endPoint x: 123, endPoint y: 231, distance: 23.4
click at [123, 231] on div "Glissez les fichiers ici, cliquez pour choisir les fichiers ou sélectionnez les…" at bounding box center [77, 190] width 97 height 233
drag, startPoint x: 125, startPoint y: 215, endPoint x: 125, endPoint y: 238, distance: 23.3
click at [125, 238] on div "Glissez les fichiers ici, cliquez pour choisir les fichiers ou sélectionnez les…" at bounding box center [77, 190] width 97 height 233
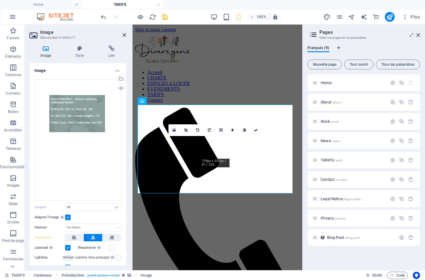
drag, startPoint x: 126, startPoint y: 218, endPoint x: 125, endPoint y: 233, distance: 14.8
click at [125, 233] on div "Image Style Lien Image Glissez les fichiers ici, cliquez pour choisir les fichi…" at bounding box center [78, 154] width 106 height 229
click at [87, 204] on input "93" at bounding box center [93, 206] width 56 height 7
select select "DISABLED_OPTION_VALUE"
click at [83, 205] on input "93" at bounding box center [93, 206] width 56 height 7
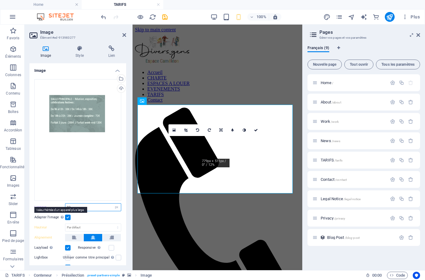
drag, startPoint x: 83, startPoint y: 206, endPoint x: 56, endPoint y: 205, distance: 26.7
click at [56, 205] on div "Largeur 93 Par défaut auto px rem % em vh vw" at bounding box center [77, 207] width 87 height 8
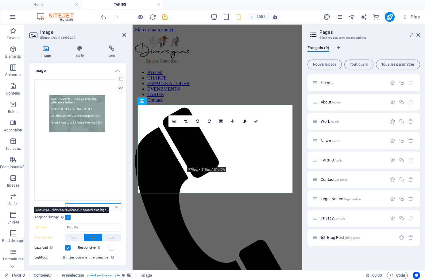
drag, startPoint x: 75, startPoint y: 205, endPoint x: 61, endPoint y: 205, distance: 14.1
click at [61, 205] on div "Largeur 180 Par défaut auto px rem % em vh vw" at bounding box center [77, 207] width 87 height 8
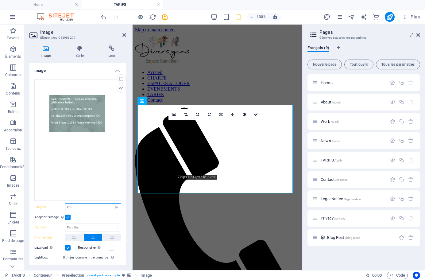
drag, startPoint x: 76, startPoint y: 205, endPoint x: 62, endPoint y: 205, distance: 14.1
click at [62, 205] on div "Largeur 250 Par défaut auto px rem % em vh vw" at bounding box center [77, 207] width 87 height 8
type input "350"
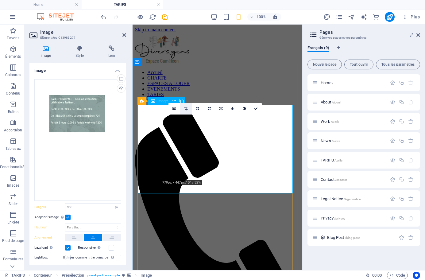
click at [186, 109] on icon at bounding box center [185, 109] width 3 height 4
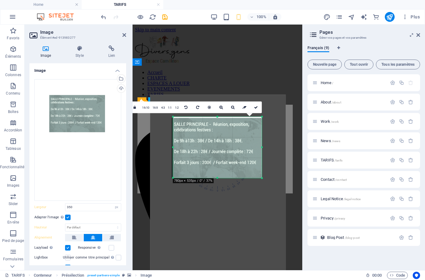
click at [217, 117] on div "180 170 160 150 140 130 120 110 100 90 80 70 60 50 40 30 20 10 0 -10 -20 -30 -4…" at bounding box center [217, 147] width 89 height 61
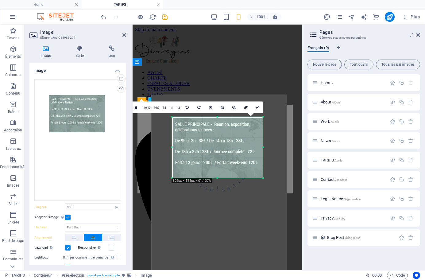
click at [172, 147] on div "180 170 160 150 140 130 120 110 100 90 80 70 60 50 40 30 20 10 0 -10 -20 -30 -4…" at bounding box center [217, 147] width 91 height 61
click at [263, 147] on div at bounding box center [264, 147] width 2 height 61
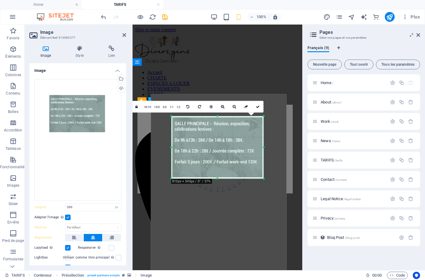
click at [218, 179] on div at bounding box center [217, 178] width 92 height 2
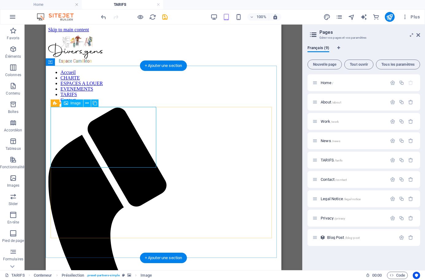
select select "px"
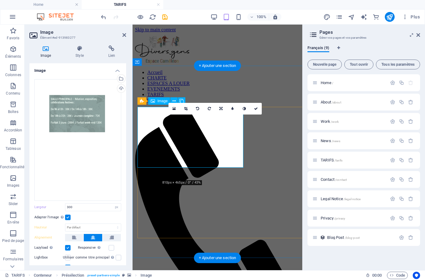
type input "350"
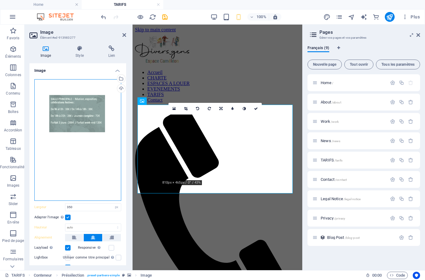
click at [87, 113] on div "Glissez les fichiers ici, cliquez pour choisir les fichiers ou sélectionnez les…" at bounding box center [77, 139] width 87 height 121
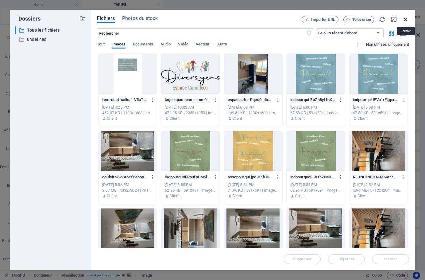
click at [351, 21] on icon "button" at bounding box center [405, 19] width 7 height 7
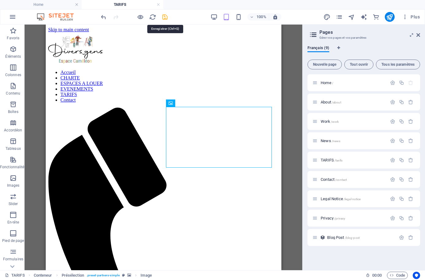
click at [164, 19] on icon "save" at bounding box center [164, 16] width 7 height 7
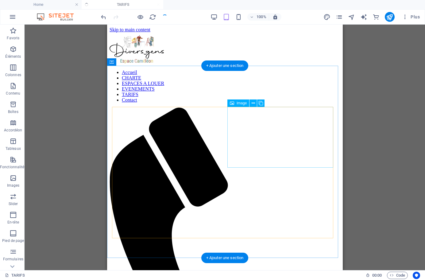
click at [241, 103] on span "Image" at bounding box center [242, 103] width 10 height 4
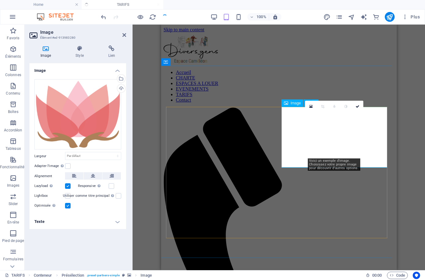
click at [286, 103] on icon at bounding box center [286, 102] width 4 height 7
click at [121, 89] on div "Téléverser" at bounding box center [120, 88] width 9 height 9
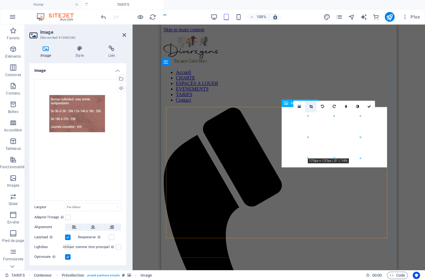
click at [311, 106] on icon at bounding box center [310, 107] width 3 height 4
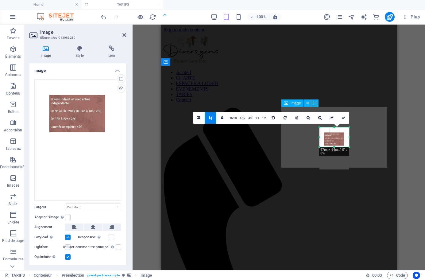
drag, startPoint x: 334, startPoint y: 157, endPoint x: 332, endPoint y: 135, distance: 22.2
click at [332, 135] on div "180 170 160 150 140 130 120 110 100 90 80 70 60 50 40 30 20 10 0 -10 -20 -30 -4…" at bounding box center [334, 137] width 30 height 20
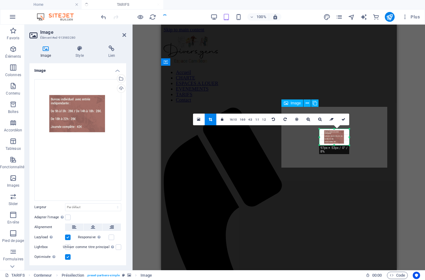
drag, startPoint x: 335, startPoint y: 127, endPoint x: 334, endPoint y: 131, distance: 3.8
click at [334, 131] on div "180 170 160 150 140 130 120 110 100 90 80 70 60 50 40 30 20 10 0 -10 -20 -30 -4…" at bounding box center [334, 137] width 30 height 16
click at [334, 144] on div at bounding box center [334, 145] width 30 height 2
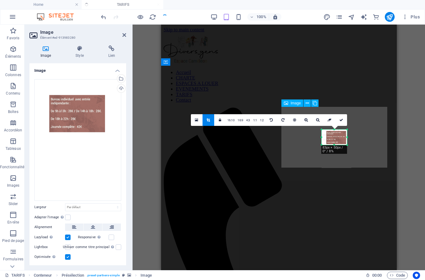
drag, startPoint x: 349, startPoint y: 137, endPoint x: 345, endPoint y: 137, distance: 4.3
click at [345, 137] on div "180 170 160 150 140 130 120 110 100 90 80 70 60 50 40 30 20 10 0 -10 -20 -30 -4…" at bounding box center [334, 136] width 25 height 15
drag, startPoint x: 321, startPoint y: 137, endPoint x: 324, endPoint y: 137, distance: 3.7
click at [324, 137] on div at bounding box center [323, 136] width 2 height 15
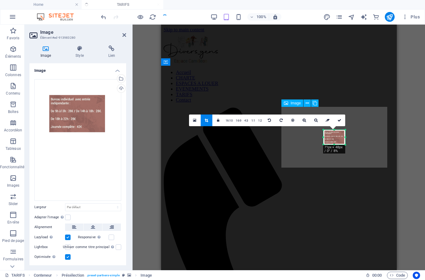
click at [333, 129] on div at bounding box center [334, 130] width 22 height 2
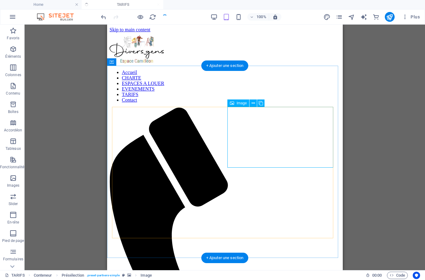
select select "px"
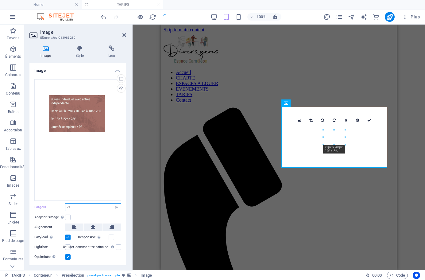
drag, startPoint x: 82, startPoint y: 207, endPoint x: 42, endPoint y: 207, distance: 39.3
click at [43, 207] on div "Largeur 71 Par défaut auto px rem % em vh vw" at bounding box center [77, 207] width 87 height 8
type input "7"
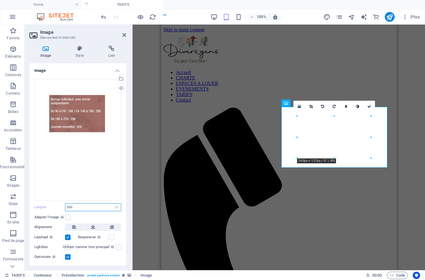
type input "350"
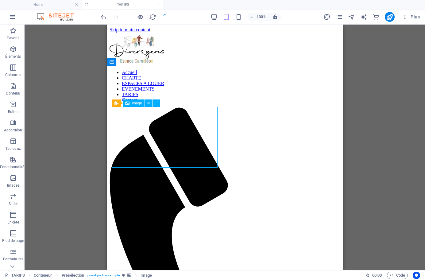
select select "px"
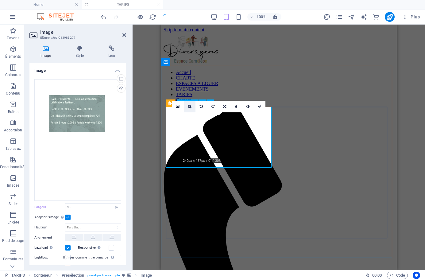
click at [188, 106] on icon at bounding box center [189, 107] width 3 height 4
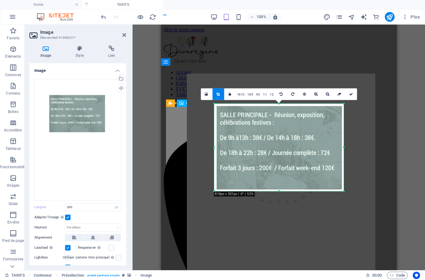
click at [213, 102] on div at bounding box center [214, 103] width 3 height 3
click at [344, 150] on div "180 170 160 150 140 130 120 110 100 90 80 70 60 50 40 30 20 10 0 -10 -20 -30 -4…" at bounding box center [279, 147] width 130 height 87
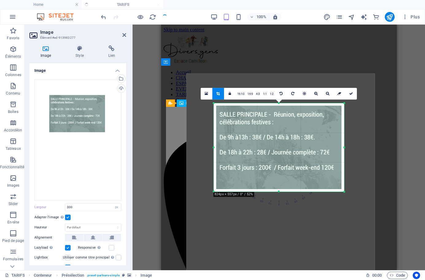
click at [279, 192] on div at bounding box center [279, 192] width 130 height 2
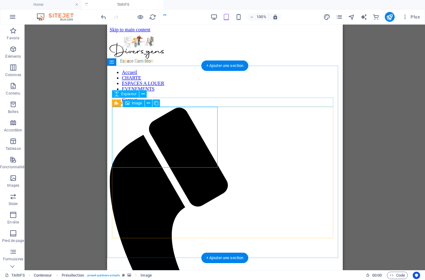
click at [128, 105] on icon at bounding box center [127, 102] width 4 height 7
select select "px"
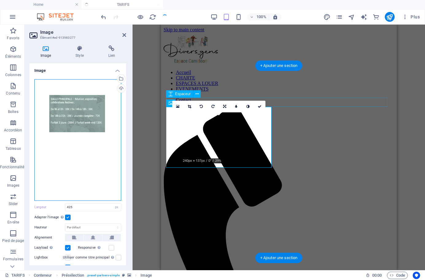
click at [95, 110] on div "Glissez les fichiers ici, cliquez pour choisir les fichiers ou sélectionnez les…" at bounding box center [77, 139] width 87 height 121
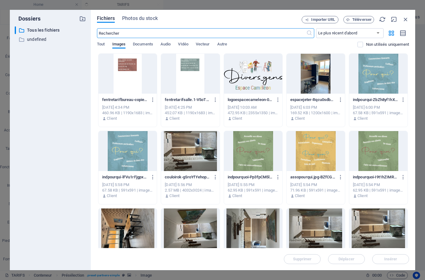
click at [180, 77] on div at bounding box center [190, 74] width 58 height 40
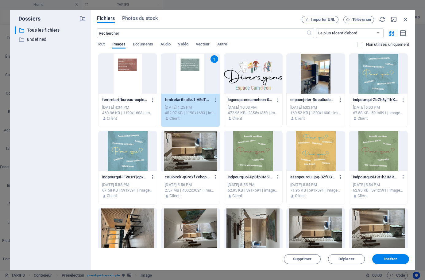
click at [130, 71] on div at bounding box center [127, 74] width 58 height 40
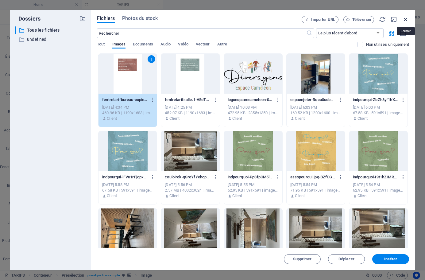
click at [351, 21] on icon "button" at bounding box center [405, 19] width 7 height 7
type input "425"
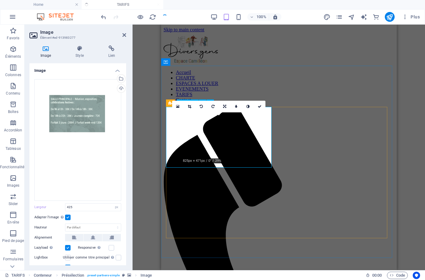
click at [188, 106] on icon at bounding box center [189, 107] width 3 height 4
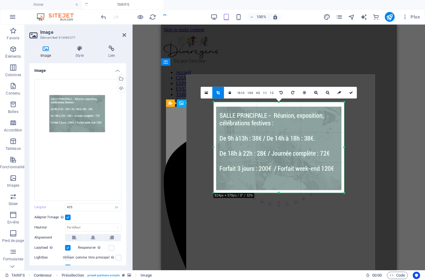
click at [279, 101] on div at bounding box center [279, 102] width 130 height 2
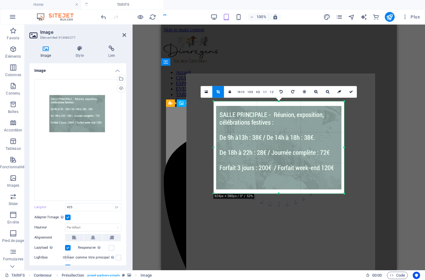
click at [278, 193] on div at bounding box center [279, 193] width 130 height 2
click at [212, 148] on div at bounding box center [213, 147] width 2 height 92
click at [345, 147] on div at bounding box center [345, 147] width 2 height 92
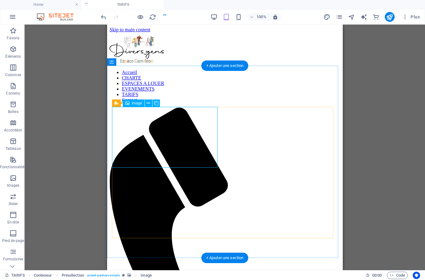
click at [132, 104] on span "Image" at bounding box center [137, 103] width 10 height 4
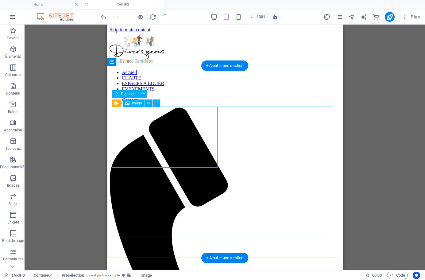
click at [132, 104] on span "Image" at bounding box center [137, 103] width 10 height 4
select select "px"
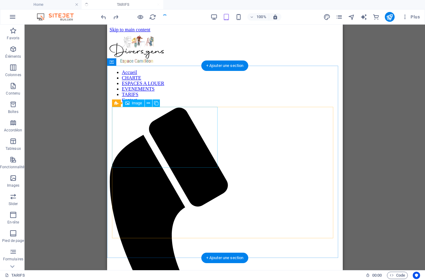
select select "px"
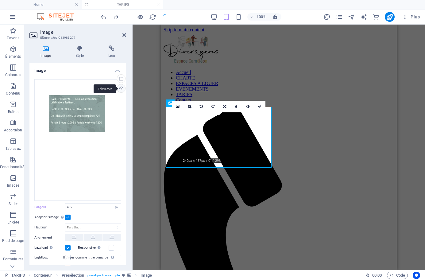
click at [119, 88] on div "Téléverser" at bounding box center [120, 88] width 9 height 9
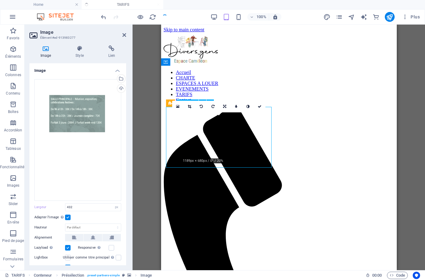
drag, startPoint x: 220, startPoint y: 126, endPoint x: 219, endPoint y: 146, distance: 20.3
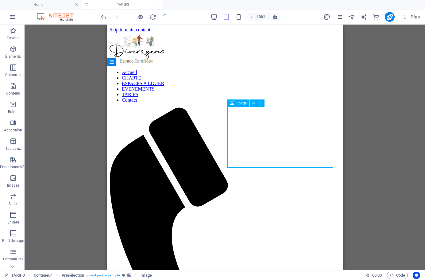
select select "px"
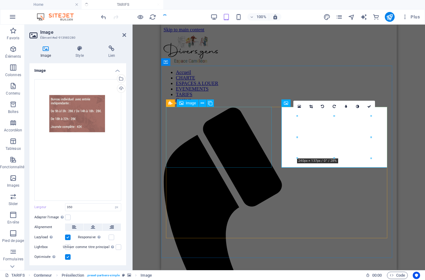
select select "px"
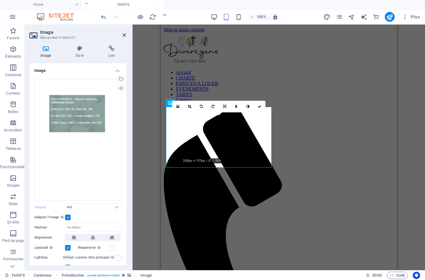
click at [68, 215] on label at bounding box center [68, 217] width 6 height 6
click at [0, 0] on input "Adapter l'image Adapter automatiquement l'image à une largeur et une hauteur fi…" at bounding box center [0, 0] width 0 height 0
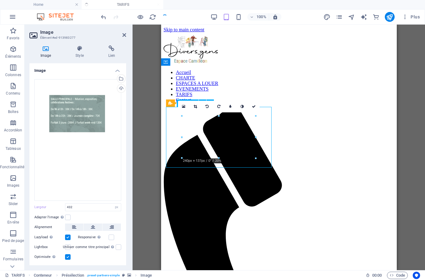
drag, startPoint x: 221, startPoint y: 124, endPoint x: 221, endPoint y: 139, distance: 15.0
drag, startPoint x: 222, startPoint y: 127, endPoint x: 222, endPoint y: 146, distance: 18.4
click at [196, 107] on icon at bounding box center [195, 107] width 3 height 4
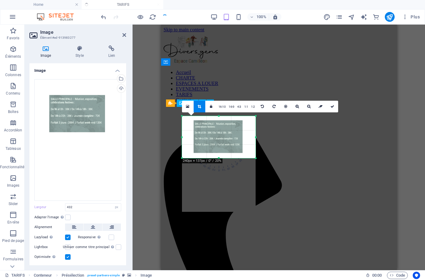
drag, startPoint x: 210, startPoint y: 128, endPoint x: 210, endPoint y: 146, distance: 18.1
click at [210, 146] on div at bounding box center [219, 160] width 74 height 104
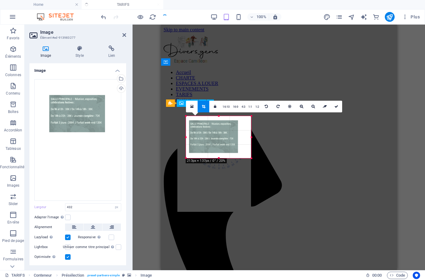
drag, startPoint x: 183, startPoint y: 138, endPoint x: 191, endPoint y: 138, distance: 8.6
click at [191, 138] on div "180 170 160 150 140 130 120 110 100 90 80 70 60 50 40 30 20 10 0 -10 -20 -30 -4…" at bounding box center [218, 137] width 65 height 42
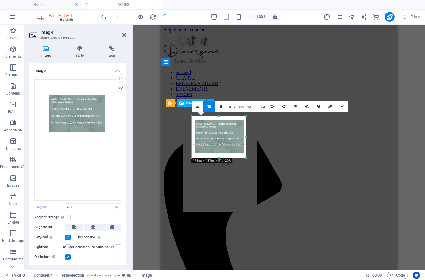
drag, startPoint x: 252, startPoint y: 137, endPoint x: 241, endPoint y: 139, distance: 11.1
click at [241, 139] on div "180 170 160 150 140 130 120 110 100 90 80 70 60 50 40 30 20 10 0 -10 -20 -30 -4…" at bounding box center [219, 137] width 54 height 42
click at [192, 137] on div at bounding box center [192, 137] width 2 height 42
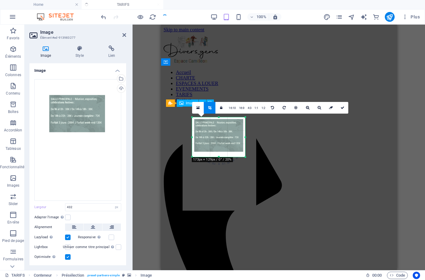
click at [217, 119] on div "180 170 160 150 140 130 120 110 100 90 80 70 60 50 40 30 20 10 0 -10 -20 -30 -4…" at bounding box center [218, 137] width 53 height 40
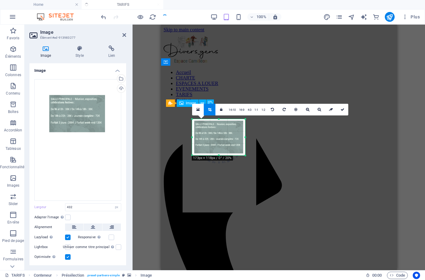
drag, startPoint x: 218, startPoint y: 156, endPoint x: 219, endPoint y: 153, distance: 3.4
click at [219, 153] on div "180 170 160 150 140 130 120 110 100 90 80 70 60 50 40 30 20 10 0 -10 -20 -30 -4…" at bounding box center [218, 137] width 53 height 36
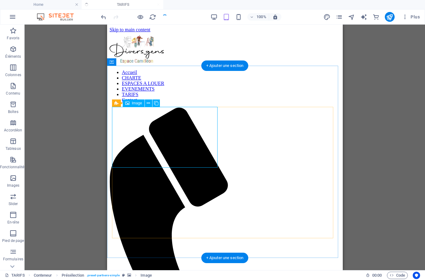
select select "px"
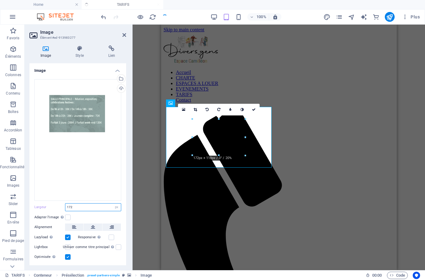
drag, startPoint x: 77, startPoint y: 206, endPoint x: 54, endPoint y: 206, distance: 22.4
click at [54, 206] on div "Largeur 172 Par défaut auto px rem % em vh vw" at bounding box center [77, 207] width 87 height 8
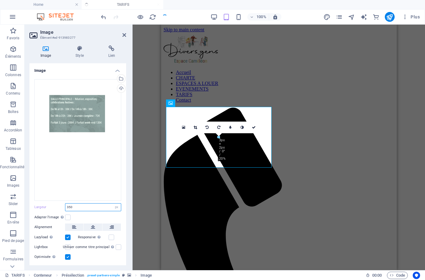
type input "350"
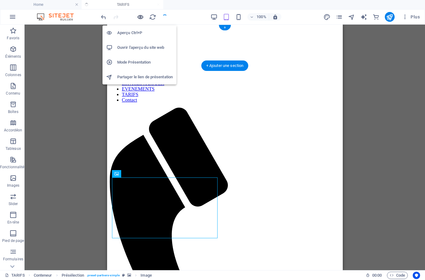
click at [140, 18] on icon "button" at bounding box center [140, 16] width 7 height 7
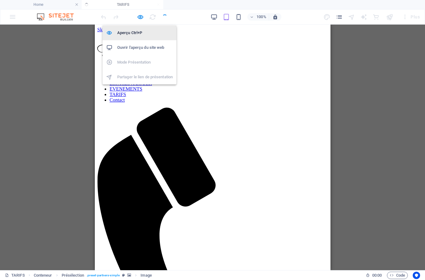
click at [136, 34] on h6 "Aperçu Ctrl+P" at bounding box center [145, 32] width 56 height 7
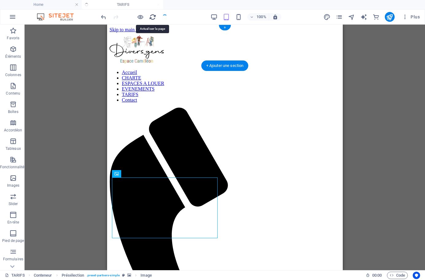
click at [152, 16] on icon "reload" at bounding box center [152, 16] width 7 height 7
click at [167, 20] on div at bounding box center [134, 17] width 69 height 10
click at [166, 18] on div at bounding box center [134, 17] width 69 height 10
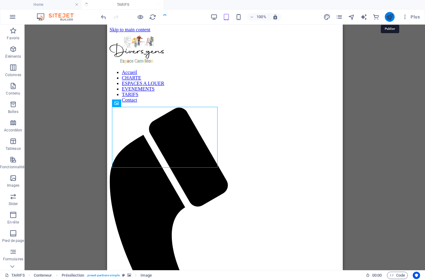
click at [351, 20] on icon "publish" at bounding box center [389, 16] width 7 height 7
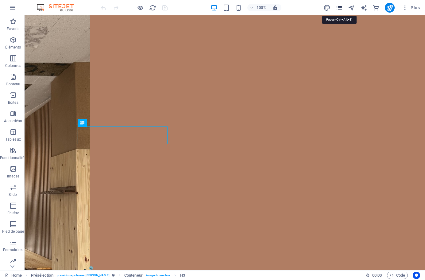
click at [341, 8] on icon "pages" at bounding box center [339, 7] width 7 height 7
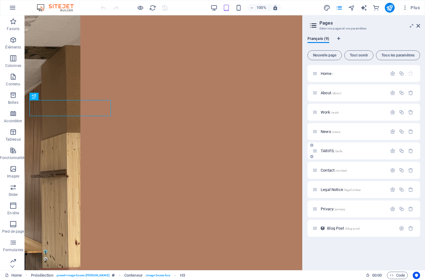
click at [327, 153] on div "TARIFS /tarifs" at bounding box center [349, 150] width 75 height 7
click at [326, 152] on span "TARIFS /tarifs" at bounding box center [332, 150] width 22 height 5
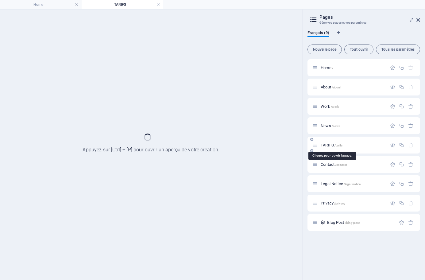
click at [326, 152] on div "TARIFS /tarifs" at bounding box center [363, 145] width 113 height 17
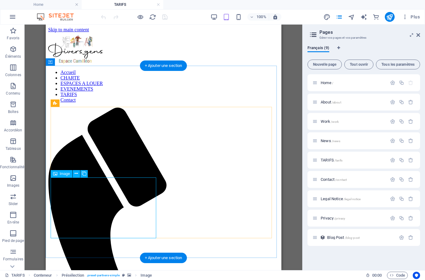
click at [64, 173] on span "Image" at bounding box center [65, 174] width 10 height 4
click at [64, 175] on span "Image" at bounding box center [65, 174] width 10 height 4
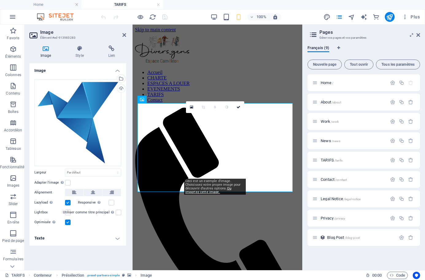
scroll to position [198, 0]
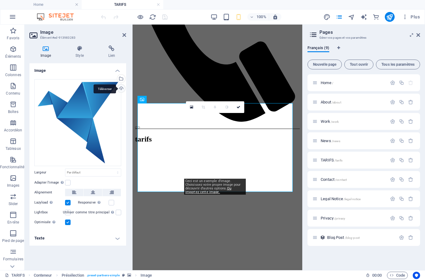
click at [119, 88] on div "Téléverser" at bounding box center [120, 88] width 9 height 9
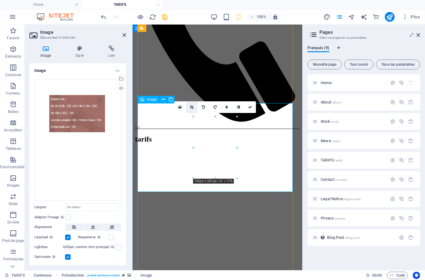
click at [191, 106] on icon at bounding box center [191, 107] width 3 height 4
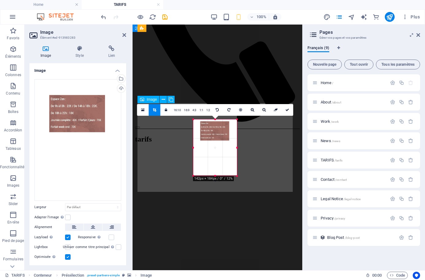
drag, startPoint x: 213, startPoint y: 116, endPoint x: 213, endPoint y: 122, distance: 5.5
click at [213, 122] on div "180 170 160 150 140 130 120 110 100 90 80 70 60 50 40 30 20 10 0 -10 -20 -30 -4…" at bounding box center [215, 147] width 44 height 56
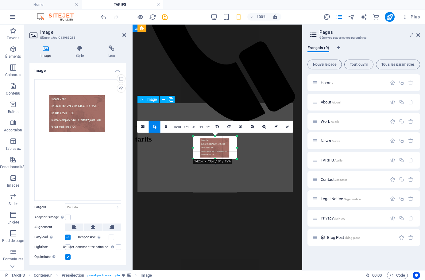
drag, startPoint x: 215, startPoint y: 175, endPoint x: 216, endPoint y: 142, distance: 33.8
click at [216, 142] on div "180 170 160 150 140 130 120 110 100 90 80 70 60 50 40 30 20 10 0 -10 -20 -30 -4…" at bounding box center [215, 147] width 44 height 22
click at [195, 148] on div at bounding box center [215, 162] width 44 height 62
type input "142"
select select "px"
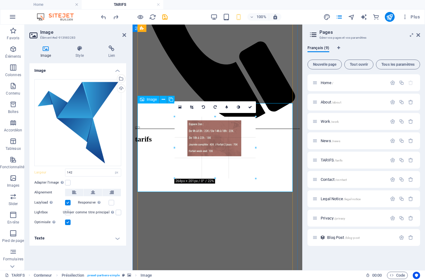
drag, startPoint x: 193, startPoint y: 148, endPoint x: 29, endPoint y: 129, distance: 165.8
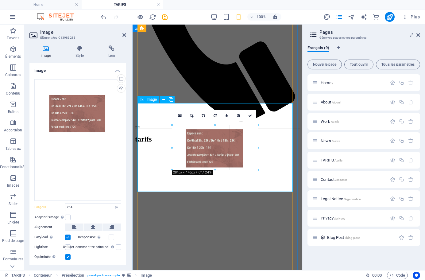
drag, startPoint x: 174, startPoint y: 148, endPoint x: 36, endPoint y: 123, distance: 140.5
type input "281"
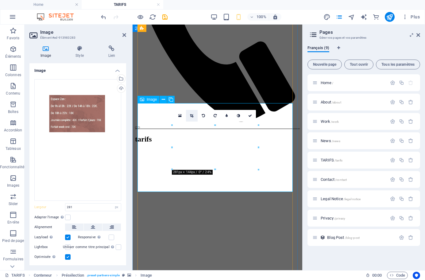
click at [191, 118] on link at bounding box center [192, 116] width 12 height 12
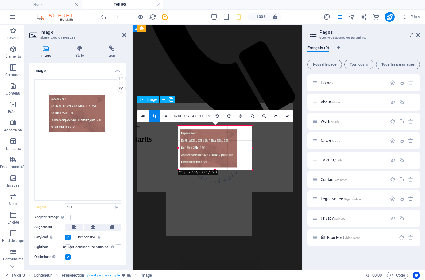
drag, startPoint x: 172, startPoint y: 148, endPoint x: 184, endPoint y: 148, distance: 12.0
click at [184, 148] on div "180 170 160 150 140 130 120 110 100 90 80 70 60 50 40 30 20 10 0 -10 -20 -30 -4…" at bounding box center [215, 147] width 75 height 44
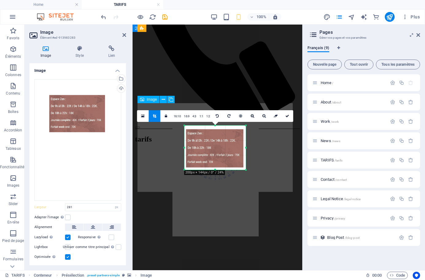
drag, startPoint x: 251, startPoint y: 148, endPoint x: 238, endPoint y: 148, distance: 12.9
click at [238, 148] on div "180 170 160 150 140 130 120 110 100 90 80 70 60 50 40 30 20 10 0 -10 -20 -30 -4…" at bounding box center [214, 147] width 61 height 44
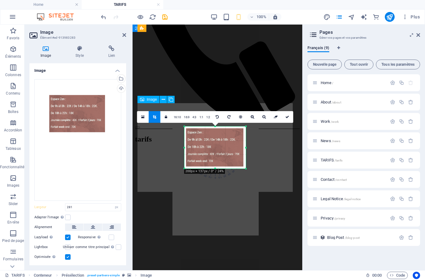
click at [215, 127] on div at bounding box center [214, 126] width 61 height 2
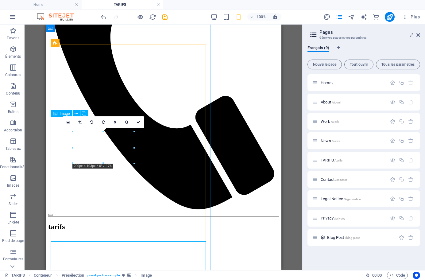
scroll to position [60, 0]
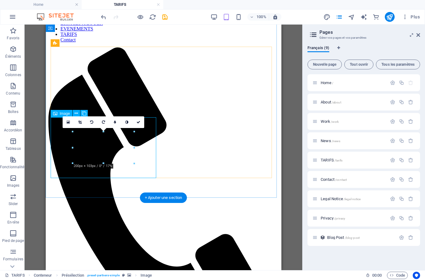
select select "px"
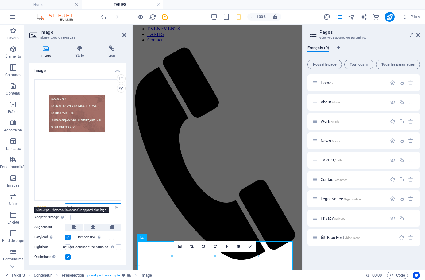
drag, startPoint x: 74, startPoint y: 205, endPoint x: 60, endPoint y: 206, distance: 13.6
click at [60, 206] on div "Largeur 281 Par défaut auto px rem % em vh vw" at bounding box center [77, 207] width 87 height 8
type input "350"
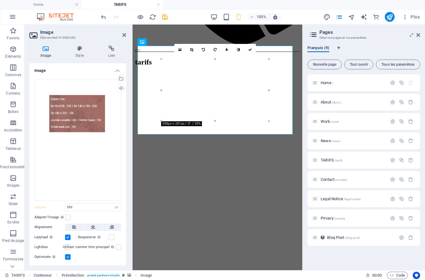
scroll to position [281, 0]
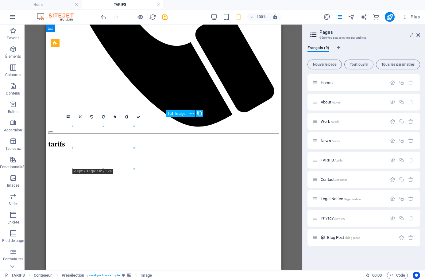
scroll to position [60, 0]
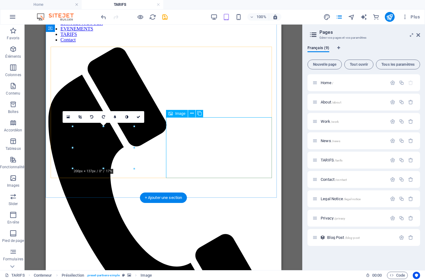
click at [175, 113] on div "Image" at bounding box center [177, 113] width 22 height 7
drag, startPoint x: 175, startPoint y: 113, endPoint x: 50, endPoint y: 89, distance: 127.1
click at [175, 113] on div "Image" at bounding box center [177, 113] width 22 height 7
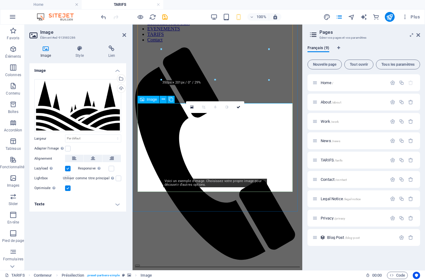
scroll to position [297, 0]
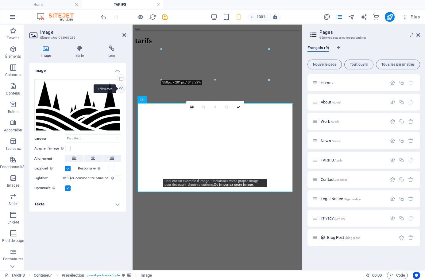
click at [122, 88] on div "Téléverser" at bounding box center [120, 88] width 9 height 9
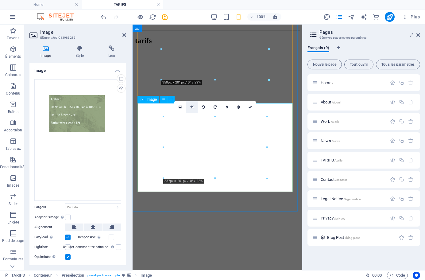
click at [194, 108] on link at bounding box center [192, 107] width 12 height 12
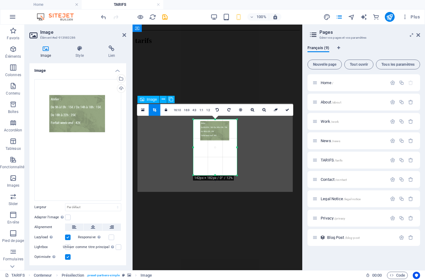
drag, startPoint x: 215, startPoint y: 116, endPoint x: 215, endPoint y: 122, distance: 5.8
click at [215, 122] on div "180 170 160 150 140 130 120 110 100 90 80 70 60 50 40 30 20 10 0 -10 -20 -30 -4…" at bounding box center [215, 147] width 44 height 56
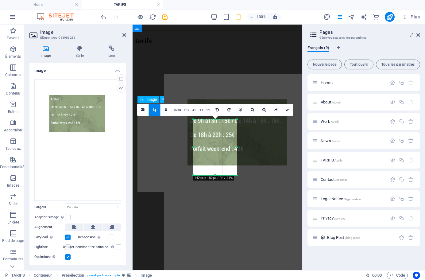
drag, startPoint x: 214, startPoint y: 135, endPoint x: 211, endPoint y: 148, distance: 13.8
click at [211, 148] on div at bounding box center [238, 179] width 149 height 211
type input "142"
select select "px"
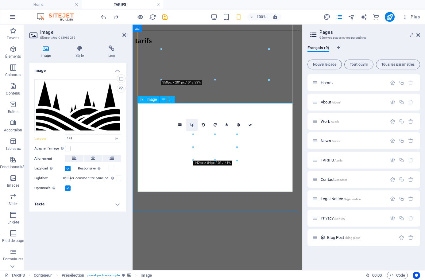
click at [190, 126] on icon at bounding box center [191, 125] width 3 height 4
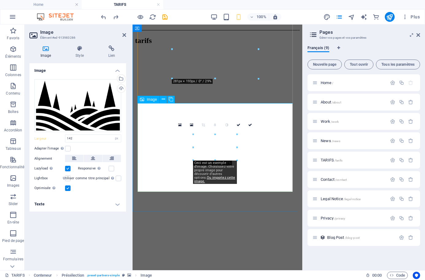
click at [211, 159] on div at bounding box center [215, 160] width 44 height 2
click at [179, 124] on icon at bounding box center [179, 125] width 3 height 4
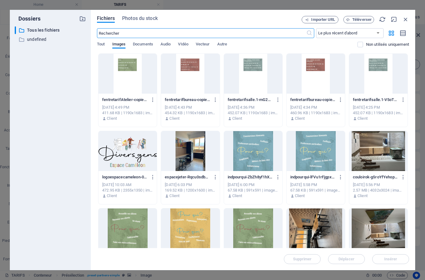
scroll to position [85, 0]
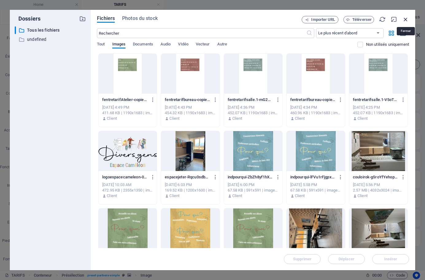
drag, startPoint x: 406, startPoint y: 19, endPoint x: 50, endPoint y: 110, distance: 368.0
click at [406, 19] on icon "button" at bounding box center [405, 19] width 7 height 7
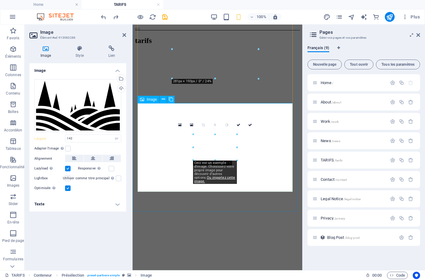
click at [145, 100] on div "Image" at bounding box center [148, 99] width 22 height 7
click at [120, 89] on div "Téléverser" at bounding box center [120, 88] width 9 height 9
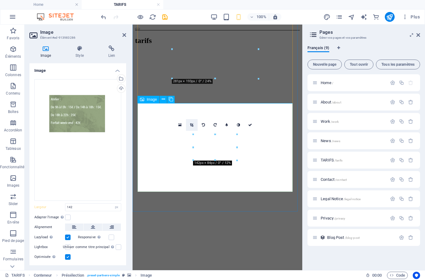
click at [192, 126] on icon at bounding box center [191, 125] width 3 height 4
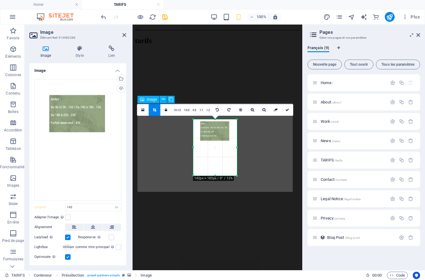
drag, startPoint x: 215, startPoint y: 117, endPoint x: 214, endPoint y: 122, distance: 5.5
click at [214, 122] on div "180 170 160 150 140 130 120 110 100 90 80 70 60 50 40 30 20 10 0 -10 -20 -30 -4…" at bounding box center [215, 147] width 44 height 56
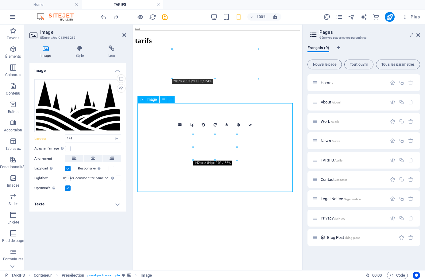
drag, startPoint x: 213, startPoint y: 140, endPoint x: 213, endPoint y: 179, distance: 38.7
click at [190, 123] on icon at bounding box center [191, 125] width 3 height 4
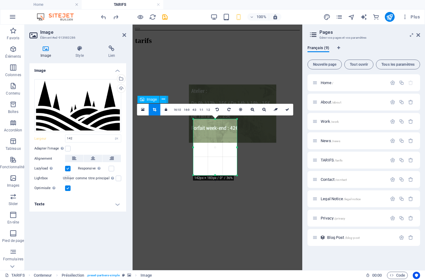
click at [214, 132] on div at bounding box center [233, 155] width 131 height 186
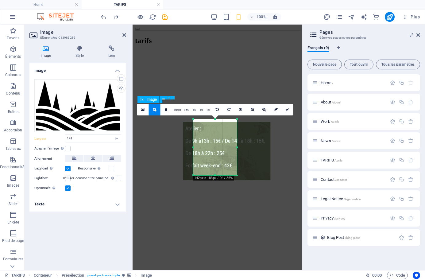
drag, startPoint x: 263, startPoint y: 129, endPoint x: 257, endPoint y: 166, distance: 37.5
click at [257, 166] on div at bounding box center [227, 192] width 131 height 186
click at [220, 153] on div at bounding box center [228, 192] width 131 height 186
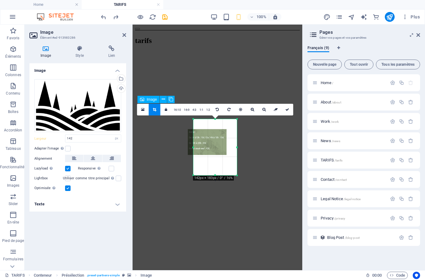
click at [218, 153] on div at bounding box center [208, 160] width 58 height 83
drag, startPoint x: 214, startPoint y: 153, endPoint x: 221, endPoint y: 152, distance: 7.4
click at [221, 152] on div at bounding box center [215, 160] width 58 height 83
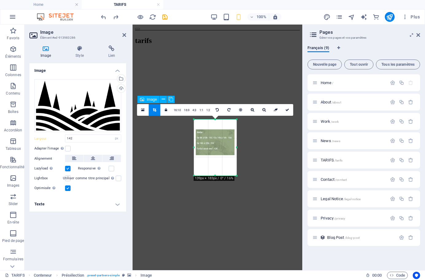
click at [236, 148] on div at bounding box center [237, 147] width 2 height 56
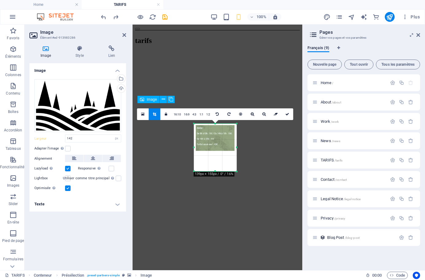
drag, startPoint x: 215, startPoint y: 119, endPoint x: 215, endPoint y: 127, distance: 8.6
click at [215, 127] on div "180 170 160 150 140 130 120 110 100 90 80 70 60 50 40 30 20 10 0 -10 -20 -30 -4…" at bounding box center [215, 148] width 43 height 48
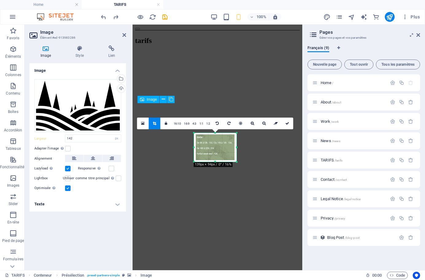
drag, startPoint x: 215, startPoint y: 171, endPoint x: 215, endPoint y: 152, distance: 18.7
click at [215, 152] on div "180 170 160 150 140 130 120 110 100 90 80 70 60 50 40 30 20 10 0 -10 -20 -30 -4…" at bounding box center [215, 147] width 43 height 29
click at [195, 146] on div at bounding box center [194, 147] width 2 height 29
click at [235, 147] on div at bounding box center [236, 147] width 2 height 29
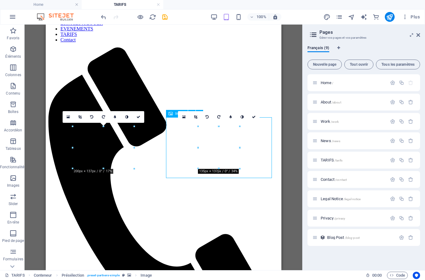
scroll to position [60, 0]
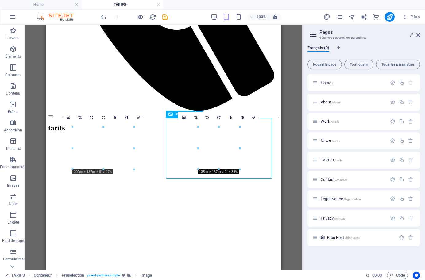
select select "px"
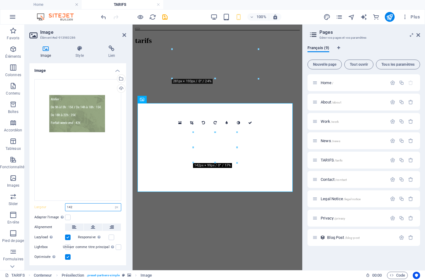
drag, startPoint x: 80, startPoint y: 206, endPoint x: 57, endPoint y: 205, distance: 23.1
click at [57, 205] on div "Largeur 142 Par défaut auto px rem % em vh vw" at bounding box center [77, 207] width 87 height 8
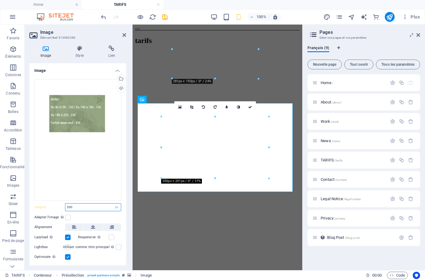
click at [71, 205] on input "350" at bounding box center [93, 206] width 56 height 7
click at [70, 205] on input "350" at bounding box center [93, 206] width 56 height 7
click at [87, 214] on div "Adapter l'image Adapter automatiquement l'image à une largeur et une hauteur fi…" at bounding box center [77, 217] width 87 height 7
click at [70, 205] on input "320" at bounding box center [93, 206] width 56 height 7
type input "300"
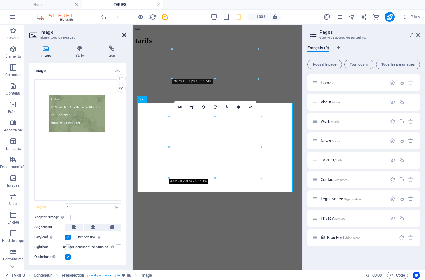
drag, startPoint x: 123, startPoint y: 37, endPoint x: 81, endPoint y: 60, distance: 47.8
click at [123, 37] on icon at bounding box center [124, 35] width 4 height 5
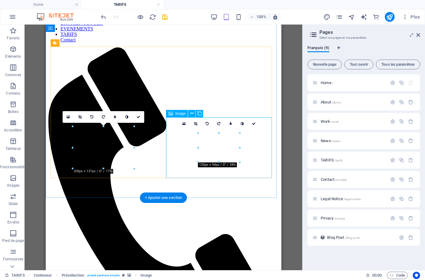
click at [178, 115] on span "Image" at bounding box center [180, 114] width 10 height 4
select select "px"
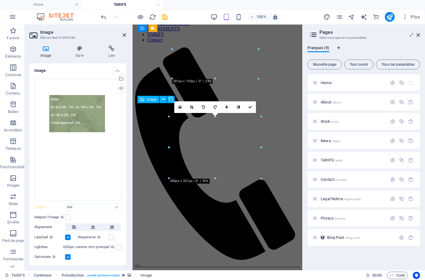
scroll to position [297, 0]
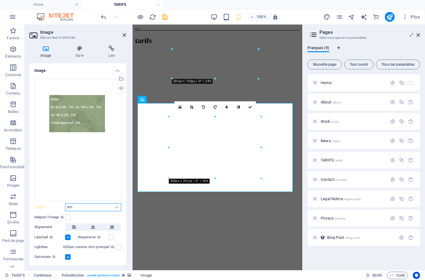
click at [70, 205] on input "300" at bounding box center [93, 206] width 56 height 7
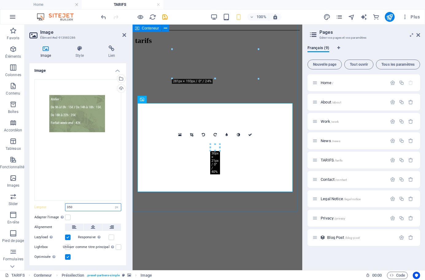
type input "350"
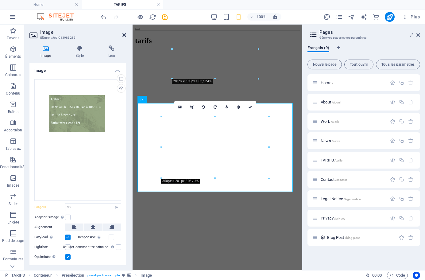
drag, startPoint x: 123, startPoint y: 36, endPoint x: 85, endPoint y: 48, distance: 40.2
click at [123, 36] on icon at bounding box center [124, 35] width 4 height 5
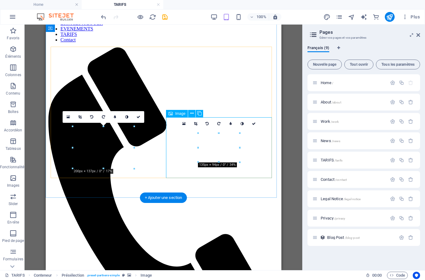
select select "px"
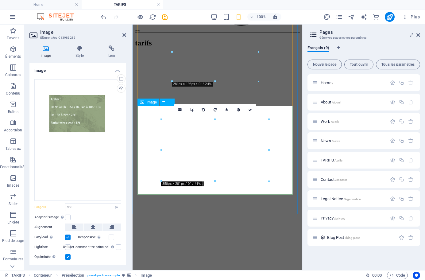
scroll to position [294, 0]
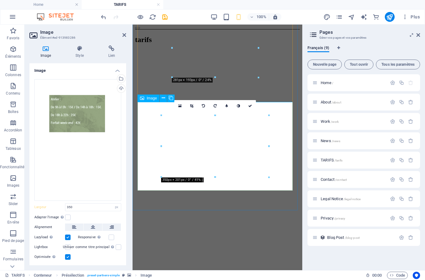
scroll to position [298, 0]
click at [70, 206] on input "350" at bounding box center [93, 206] width 56 height 7
click at [70, 205] on input "350" at bounding box center [93, 206] width 56 height 7
type input "370"
click at [125, 37] on icon at bounding box center [124, 35] width 4 height 5
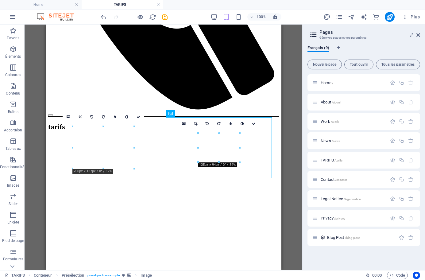
scroll to position [60, 0]
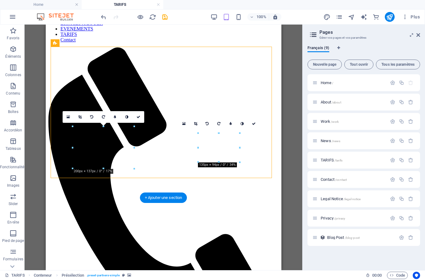
click at [65, 42] on icon at bounding box center [66, 42] width 4 height 7
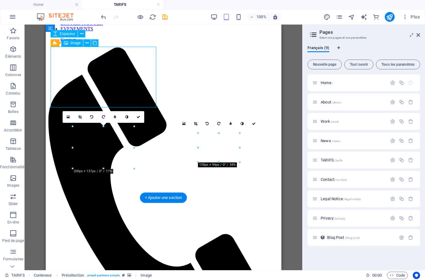
click at [65, 42] on icon at bounding box center [66, 42] width 4 height 7
select select "px"
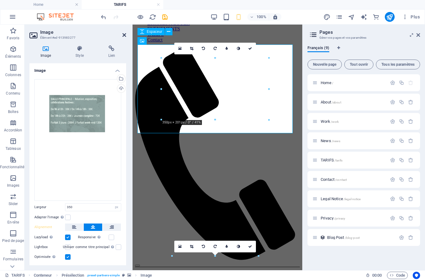
click at [125, 35] on icon at bounding box center [124, 35] width 4 height 5
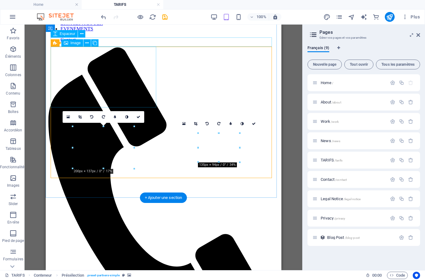
click at [69, 44] on div "Image" at bounding box center [72, 42] width 22 height 7
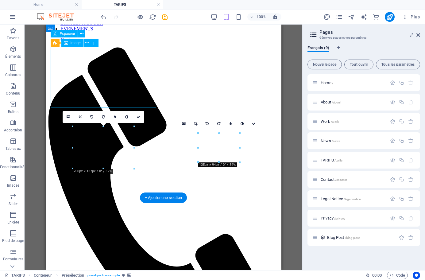
click at [69, 44] on div "Image" at bounding box center [72, 42] width 22 height 7
select select "px"
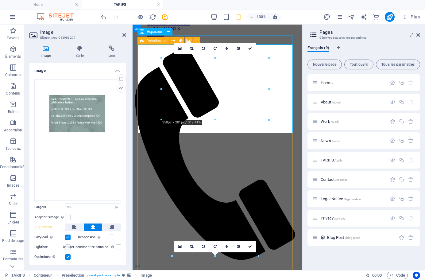
click at [160, 41] on span "Présélection" at bounding box center [156, 41] width 20 height 4
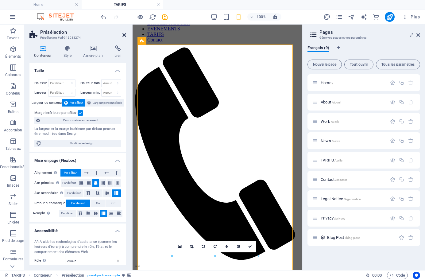
click at [122, 34] on icon at bounding box center [124, 35] width 4 height 5
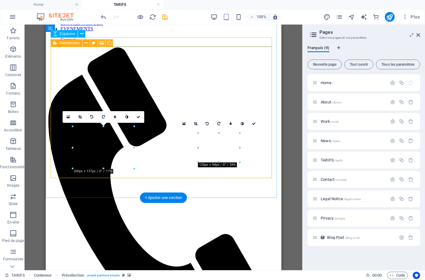
click at [51, 44] on div "Présélection" at bounding box center [67, 42] width 32 height 7
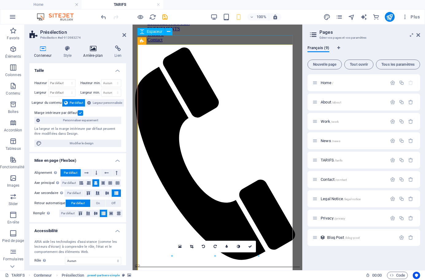
click at [92, 47] on icon at bounding box center [93, 48] width 29 height 6
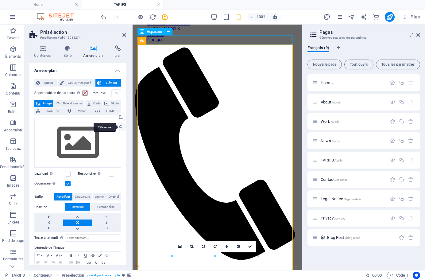
click at [119, 126] on div "Téléverser" at bounding box center [120, 127] width 9 height 9
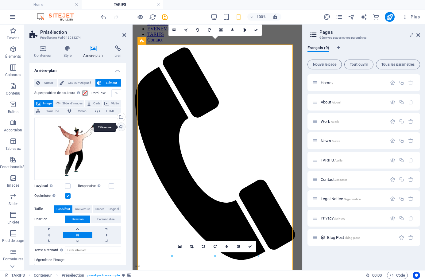
click at [119, 127] on div "Téléverser" at bounding box center [120, 127] width 9 height 9
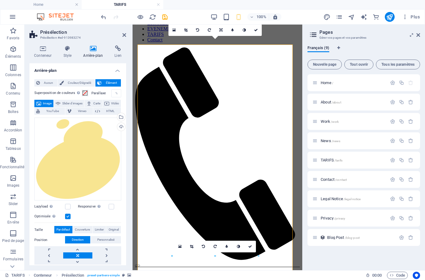
click at [124, 31] on h2 "Présélection" at bounding box center [83, 32] width 86 height 6
click at [124, 33] on icon at bounding box center [124, 35] width 4 height 5
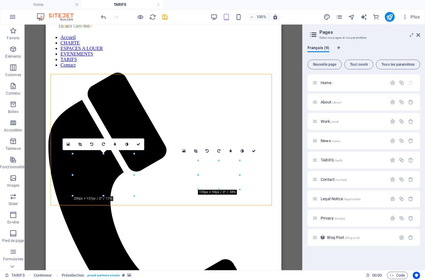
scroll to position [33, 0]
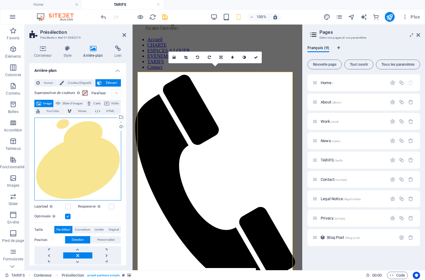
click at [83, 146] on div "Glissez les fichiers ici, cliquez pour choisir les fichiers ou sélectionnez les…" at bounding box center [77, 159] width 87 height 83
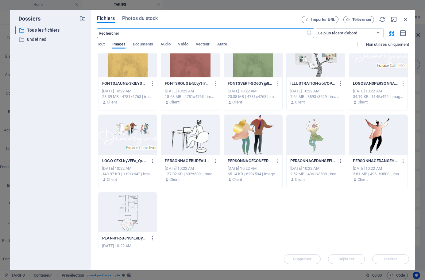
scroll to position [730, 0]
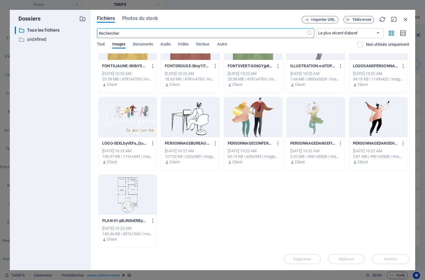
click at [144, 204] on div at bounding box center [127, 195] width 58 height 40
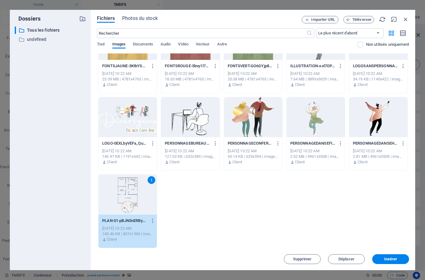
click at [144, 204] on div "1" at bounding box center [127, 195] width 58 height 40
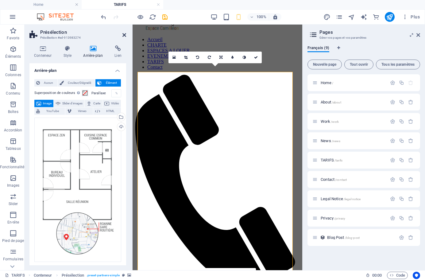
click at [122, 37] on link at bounding box center [124, 35] width 4 height 5
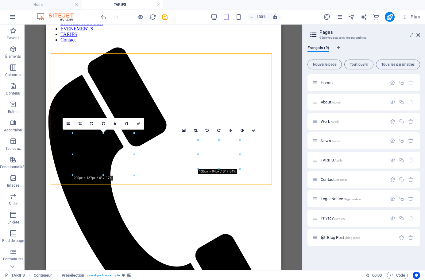
scroll to position [53, 0]
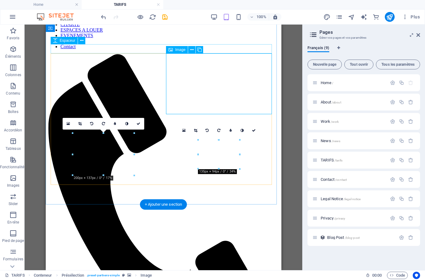
click at [177, 52] on span "Image" at bounding box center [180, 50] width 10 height 4
select select "px"
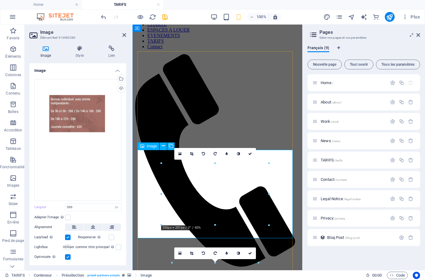
click at [151, 146] on span "Image" at bounding box center [152, 146] width 10 height 4
click at [121, 33] on h2 "Image" at bounding box center [83, 32] width 86 height 6
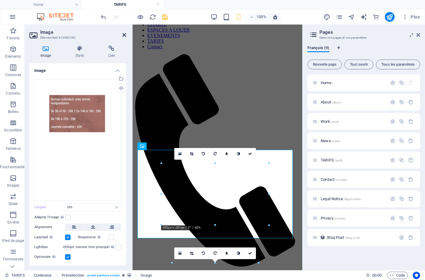
click at [124, 35] on icon at bounding box center [124, 35] width 4 height 5
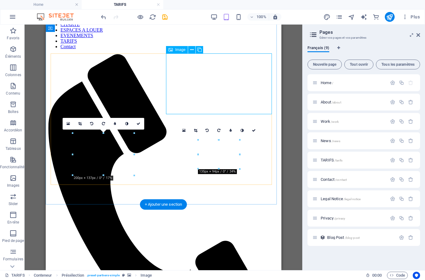
click at [199, 52] on icon at bounding box center [199, 50] width 4 height 6
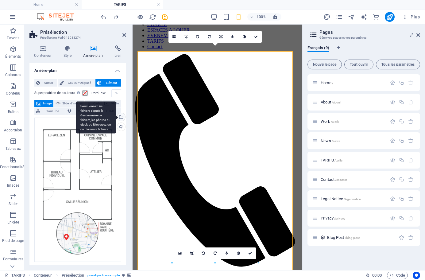
drag, startPoint x: 120, startPoint y: 126, endPoint x: 119, endPoint y: 116, distance: 10.2
click at [119, 118] on div "Glissez les fichiers ici, cliquez pour choisir les fichiers ou sélectionnez les…" at bounding box center [77, 190] width 87 height 144
click at [119, 116] on div "Sélectionnez les fichiers depuis le Gestionnaire de fichiers, les photos du sto…" at bounding box center [120, 117] width 9 height 9
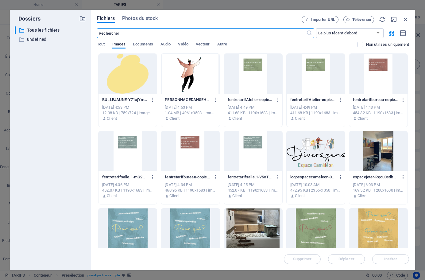
click at [119, 116] on div "Client" at bounding box center [127, 119] width 51 height 6
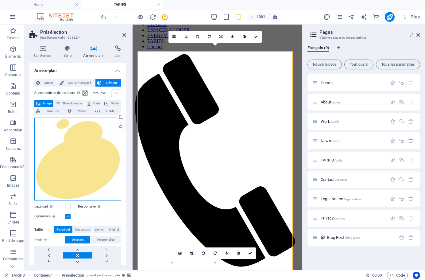
click at [86, 173] on div "Glissez les fichiers ici, cliquez pour choisir les fichiers ou sélectionnez les…" at bounding box center [77, 159] width 87 height 83
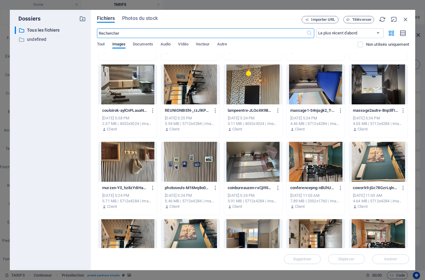
scroll to position [313, 0]
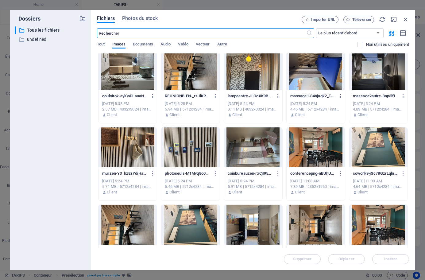
click at [185, 156] on div at bounding box center [190, 147] width 58 height 40
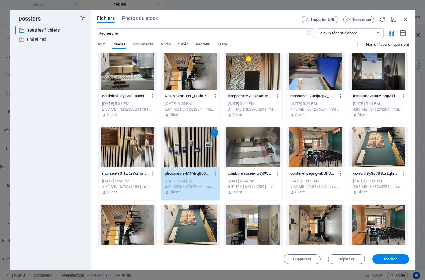
click at [185, 156] on div "1" at bounding box center [190, 147] width 58 height 40
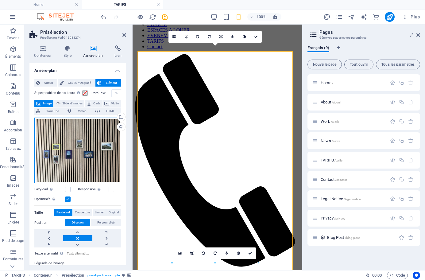
drag, startPoint x: 88, startPoint y: 173, endPoint x: 88, endPoint y: 179, distance: 5.2
click at [88, 179] on div "Glissez les fichiers ici, cliquez pour choisir les fichiers ou sélectionnez les…" at bounding box center [77, 151] width 87 height 66
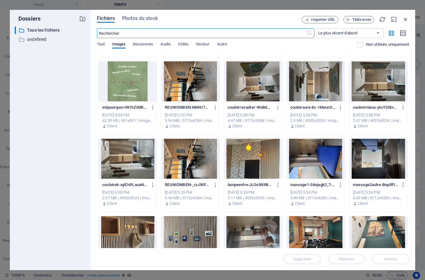
scroll to position [229, 0]
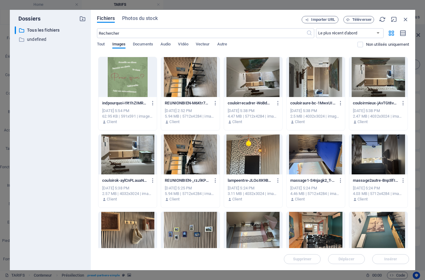
click at [231, 160] on div at bounding box center [253, 154] width 58 height 40
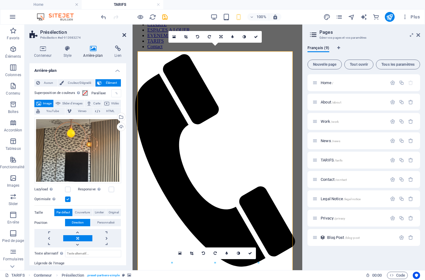
click at [124, 36] on icon at bounding box center [124, 35] width 4 height 5
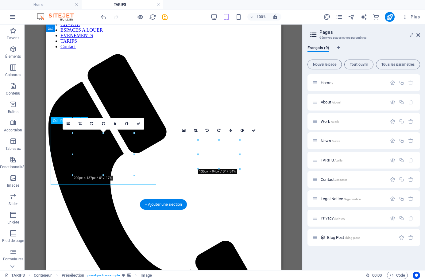
click at [68, 122] on icon at bounding box center [68, 123] width 3 height 4
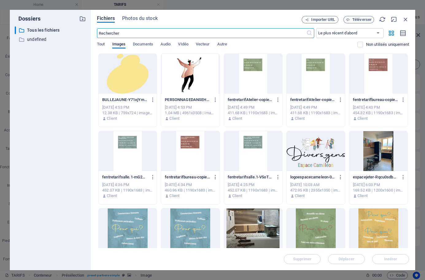
click at [136, 86] on div at bounding box center [127, 74] width 58 height 40
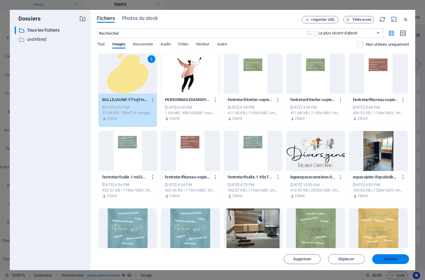
click at [388, 263] on button "Insérer" at bounding box center [390, 259] width 37 height 10
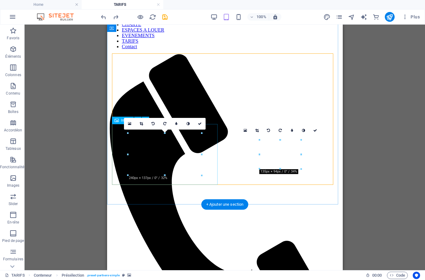
click at [119, 121] on div "Image" at bounding box center [123, 120] width 22 height 7
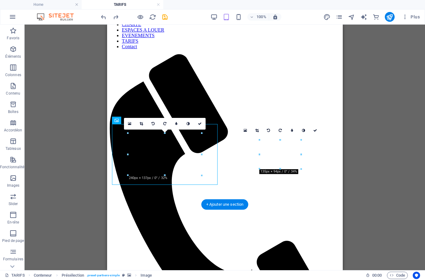
drag, startPoint x: 162, startPoint y: 150, endPoint x: 178, endPoint y: 163, distance: 20.9
drag, startPoint x: 144, startPoint y: 146, endPoint x: 147, endPoint y: 153, distance: 8.0
click at [117, 122] on icon at bounding box center [116, 120] width 4 height 7
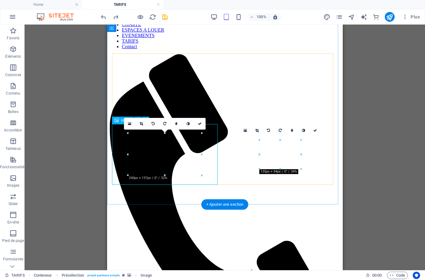
click at [117, 122] on icon at bounding box center [116, 120] width 4 height 7
select select "px"
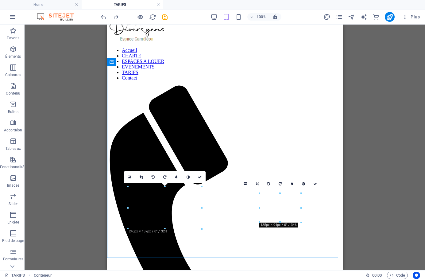
scroll to position [0, 0]
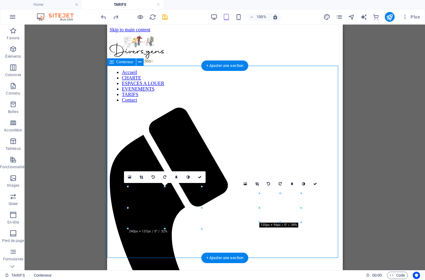
click at [112, 62] on icon at bounding box center [112, 61] width 4 height 7
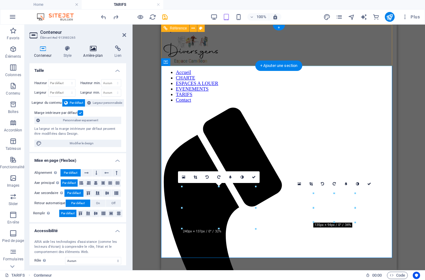
click at [90, 52] on h4 "Arrière-plan" at bounding box center [94, 51] width 31 height 13
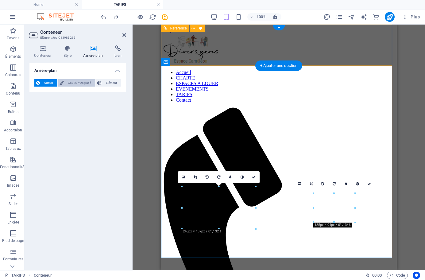
click at [78, 81] on span "Couleur/Dégradé" at bounding box center [80, 82] width 28 height 7
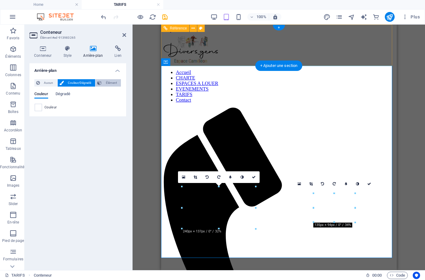
click at [102, 84] on button "Élément" at bounding box center [107, 82] width 25 height 7
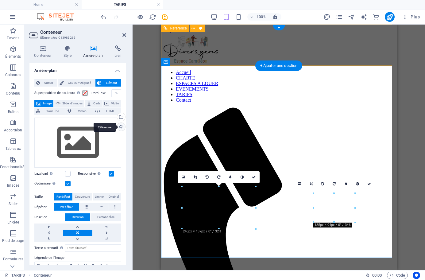
click at [120, 129] on div "Téléverser" at bounding box center [120, 127] width 9 height 9
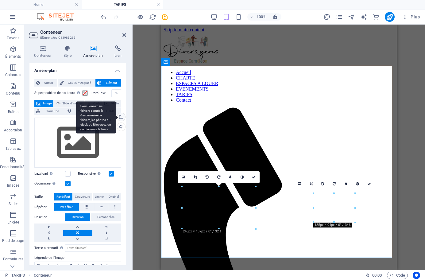
click at [121, 116] on div "Sélectionnez les fichiers depuis le Gestionnaire de fichiers, les photos du sto…" at bounding box center [120, 117] width 9 height 9
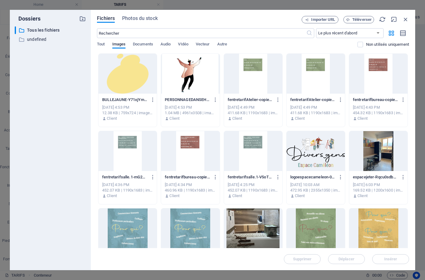
click at [134, 77] on div at bounding box center [127, 74] width 58 height 40
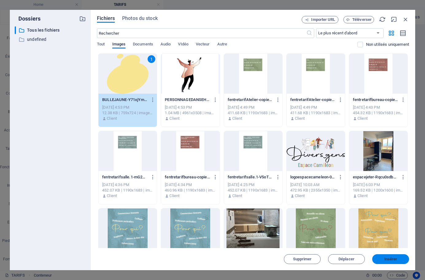
click at [385, 257] on span "Insérer" at bounding box center [390, 259] width 13 height 4
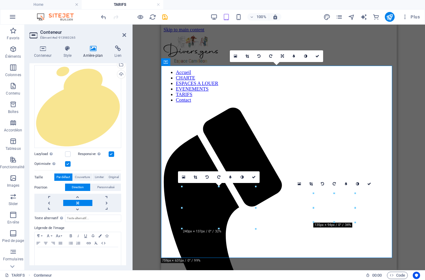
scroll to position [57, 0]
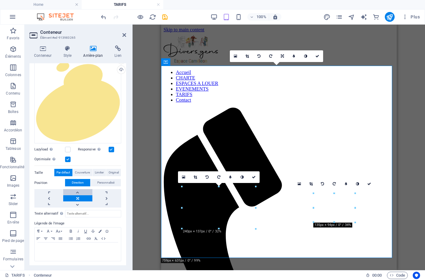
click at [63, 193] on link at bounding box center [77, 192] width 29 height 6
click at [105, 197] on link at bounding box center [106, 198] width 29 height 6
click at [77, 204] on link at bounding box center [77, 204] width 29 height 6
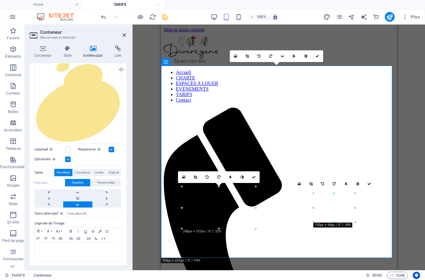
click at [77, 204] on link at bounding box center [77, 204] width 29 height 6
click at [50, 197] on link at bounding box center [48, 198] width 29 height 6
click at [67, 150] on label at bounding box center [68, 150] width 6 height 6
click at [0, 0] on input "Lazyload Charger les images après la page améliore le temps de chargement (vite…" at bounding box center [0, 0] width 0 height 0
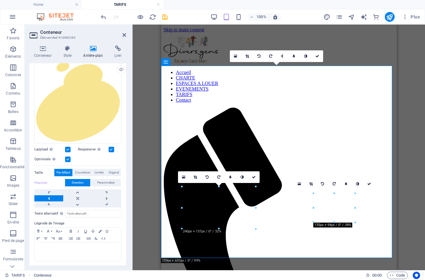
click at [67, 150] on label at bounding box center [68, 150] width 6 height 6
click at [0, 0] on input "Lazyload Charger les images après la page améliore le temps de chargement (vite…" at bounding box center [0, 0] width 0 height 0
click at [68, 161] on div "Optimisée Les images sont compressées pour améliorer la vitesse de la page." at bounding box center [77, 159] width 87 height 7
click at [68, 159] on label at bounding box center [68, 159] width 6 height 6
click at [0, 0] on input "Optimisée Les images sont compressées pour améliorer la vitesse de la page." at bounding box center [0, 0] width 0 height 0
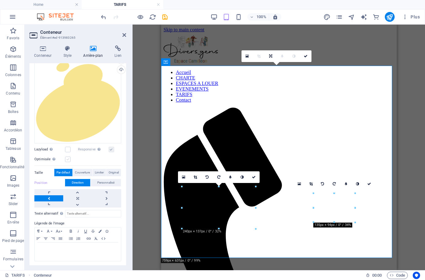
click at [68, 159] on label at bounding box center [68, 159] width 6 height 6
click at [0, 0] on input "Optimisée Les images sont compressées pour améliorer la vitesse de la page." at bounding box center [0, 0] width 0 height 0
click at [249, 56] on icon at bounding box center [246, 56] width 3 height 4
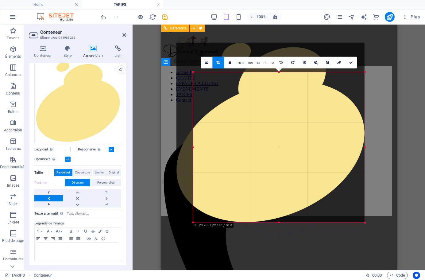
drag, startPoint x: 184, startPoint y: 57, endPoint x: 201, endPoint y: 87, distance: 33.8
click at [201, 87] on div "180 170 160 150 140 130 120 110 100 90 80 70 60 50 40 30 20 10 0 -10 -20 -30 -4…" at bounding box center [279, 147] width 172 height 150
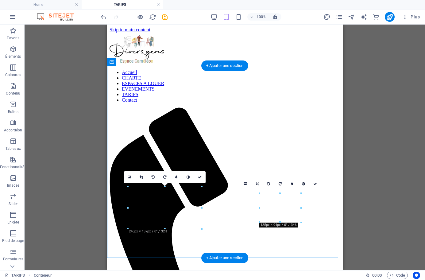
click at [148, 104] on icon at bounding box center [148, 103] width 3 height 6
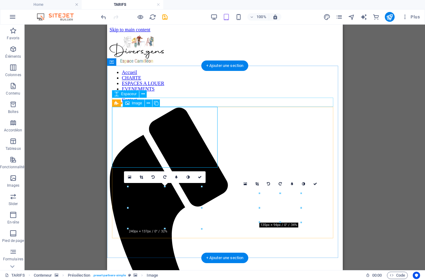
click at [128, 103] on icon at bounding box center [127, 102] width 4 height 7
select select "px"
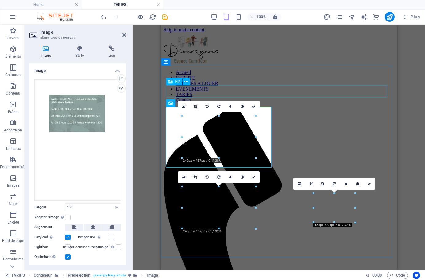
click at [176, 81] on span "H2" at bounding box center [177, 82] width 5 height 4
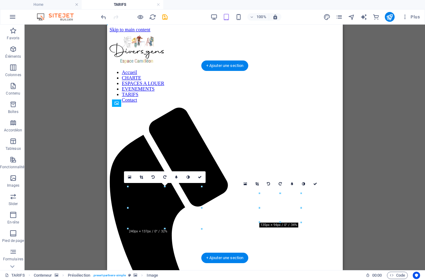
drag, startPoint x: 217, startPoint y: 167, endPoint x: 268, endPoint y: 165, distance: 51.0
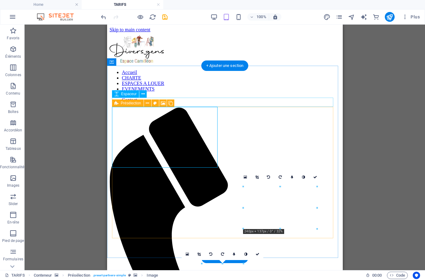
click at [117, 104] on icon at bounding box center [116, 102] width 4 height 7
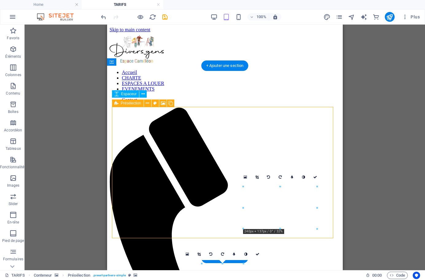
click at [117, 104] on icon at bounding box center [116, 102] width 4 height 7
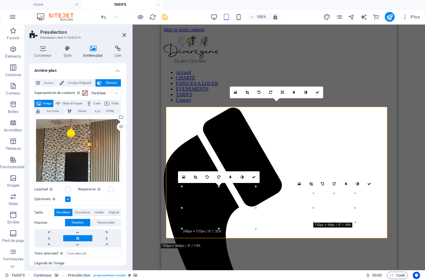
click at [82, 238] on link at bounding box center [77, 238] width 29 height 6
click at [50, 237] on link at bounding box center [48, 238] width 29 height 6
click at [76, 244] on link at bounding box center [77, 244] width 29 height 6
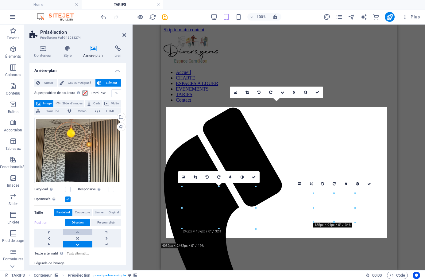
click at [78, 231] on link at bounding box center [77, 232] width 29 height 6
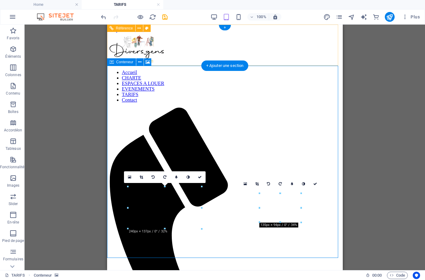
click at [114, 64] on div "Conteneur" at bounding box center [121, 61] width 29 height 7
click at [124, 64] on span "Conteneur" at bounding box center [124, 62] width 17 height 4
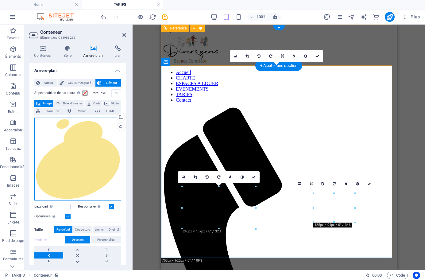
click at [93, 159] on div "Glissez les fichiers ici, cliquez pour choisir les fichiers ou sélectionnez les…" at bounding box center [77, 159] width 87 height 83
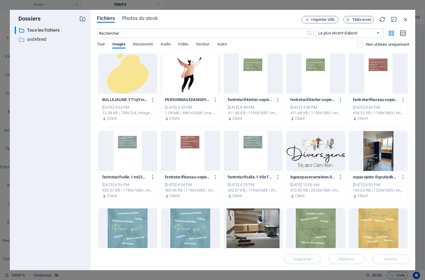
click at [135, 82] on div at bounding box center [127, 74] width 58 height 40
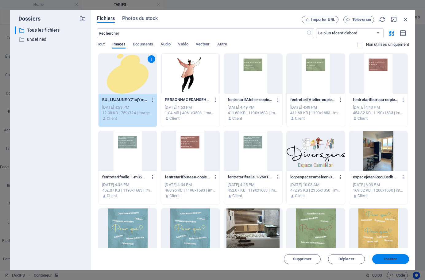
click at [383, 258] on span "Insérer" at bounding box center [391, 259] width 32 height 4
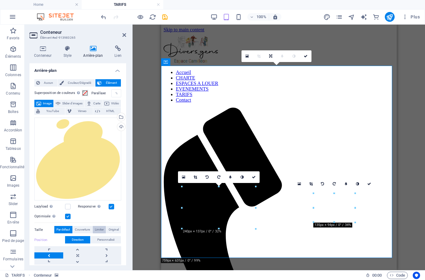
click at [99, 228] on span "Limiter" at bounding box center [99, 229] width 9 height 7
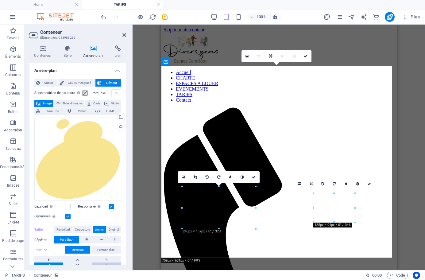
click at [103, 264] on link at bounding box center [106, 265] width 29 height 6
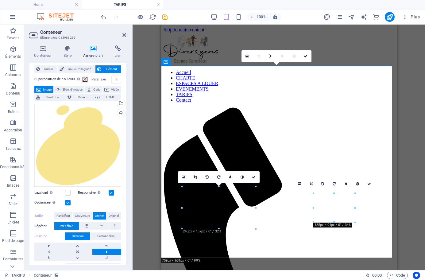
scroll to position [23, 0]
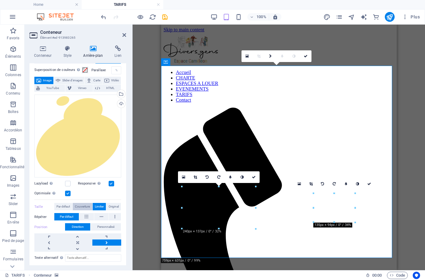
click at [83, 206] on span "Couverture" at bounding box center [82, 206] width 15 height 7
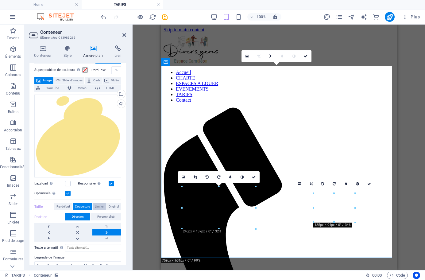
click at [96, 206] on span "Limiter" at bounding box center [99, 206] width 9 height 7
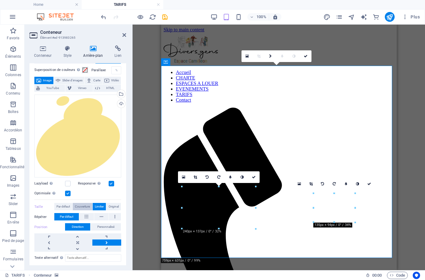
click at [85, 206] on span "Couverture" at bounding box center [82, 206] width 15 height 7
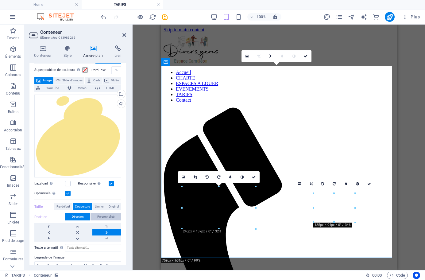
click at [100, 214] on span "Personnalisé" at bounding box center [105, 216] width 17 height 7
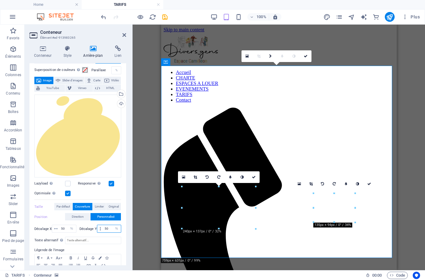
click at [107, 228] on input "50" at bounding box center [112, 228] width 18 height 7
type input "5"
type input "30"
click at [65, 227] on input "50" at bounding box center [68, 228] width 16 height 7
type input "5"
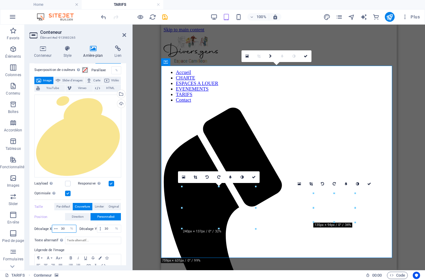
type input "30"
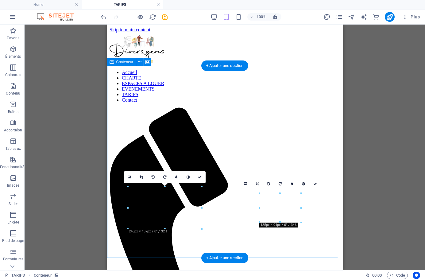
click at [109, 63] on div "Conteneur" at bounding box center [121, 61] width 29 height 7
select select "%"
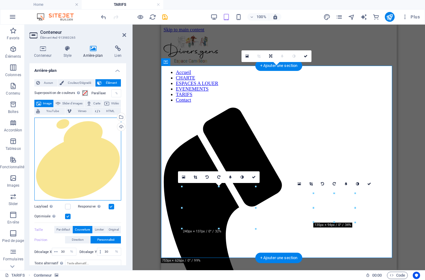
click at [93, 140] on div "Glissez les fichiers ici, cliquez pour choisir les fichiers ou sélectionnez les…" at bounding box center [77, 159] width 87 height 83
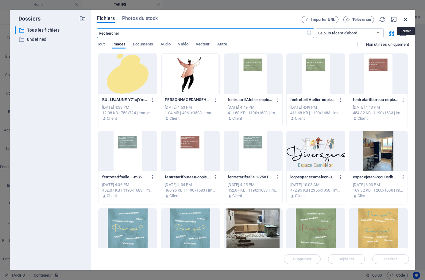
click at [408, 21] on icon "button" at bounding box center [405, 19] width 7 height 7
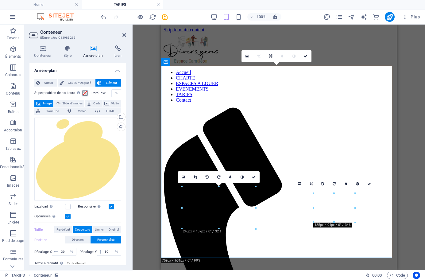
click at [86, 92] on span at bounding box center [85, 93] width 5 height 5
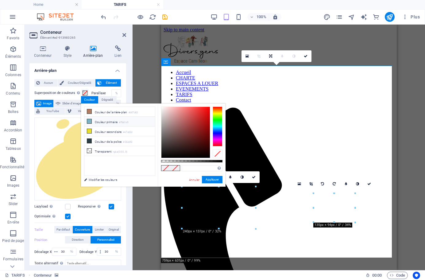
click at [93, 124] on li "Couleur primaire #7bb1c0" at bounding box center [119, 122] width 71 height 10
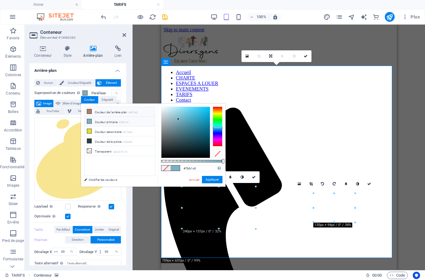
click at [94, 110] on li "Couleur de l'arrière-plan #b07d63" at bounding box center [119, 112] width 71 height 10
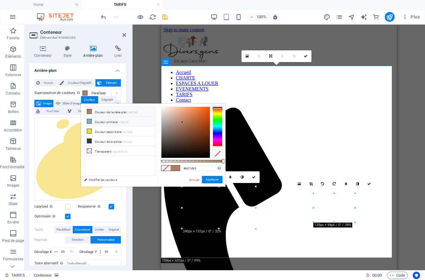
click at [94, 120] on li "Couleur primaire #7bb1c0" at bounding box center [119, 122] width 71 height 10
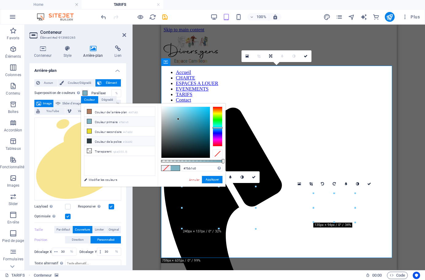
click at [97, 142] on li "Couleur de la police #2b3d42" at bounding box center [119, 141] width 71 height 10
type input "#2b3d42"
click at [211, 179] on button "Appliquer" at bounding box center [212, 179] width 21 height 7
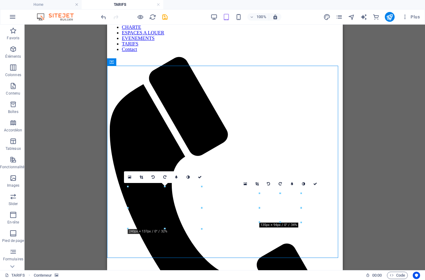
scroll to position [0, 0]
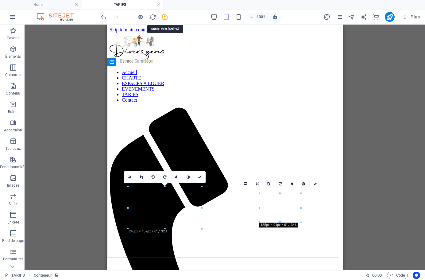
click at [164, 17] on icon "save" at bounding box center [164, 16] width 7 height 7
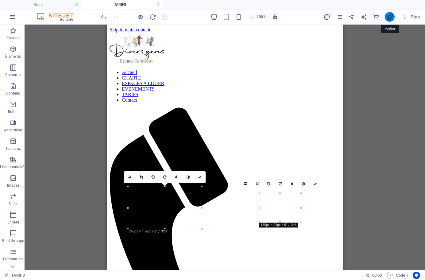
click at [388, 20] on icon "publish" at bounding box center [389, 16] width 7 height 7
